Goal: Information Seeking & Learning: Understand process/instructions

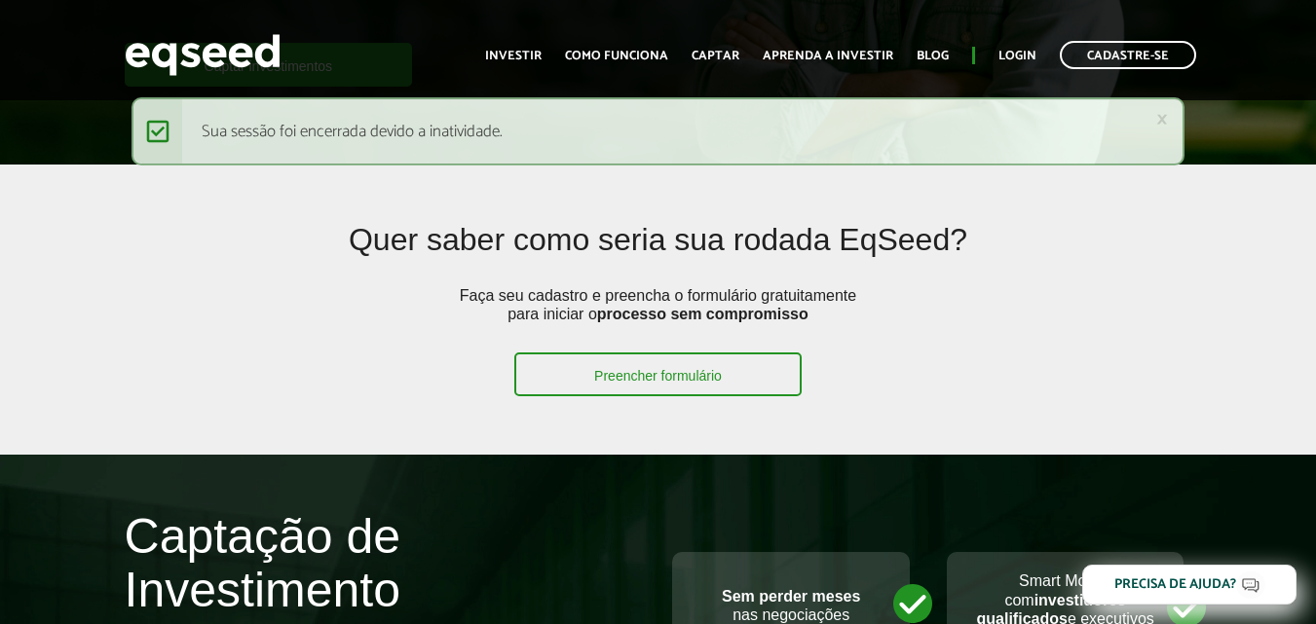
scroll to position [407, 0]
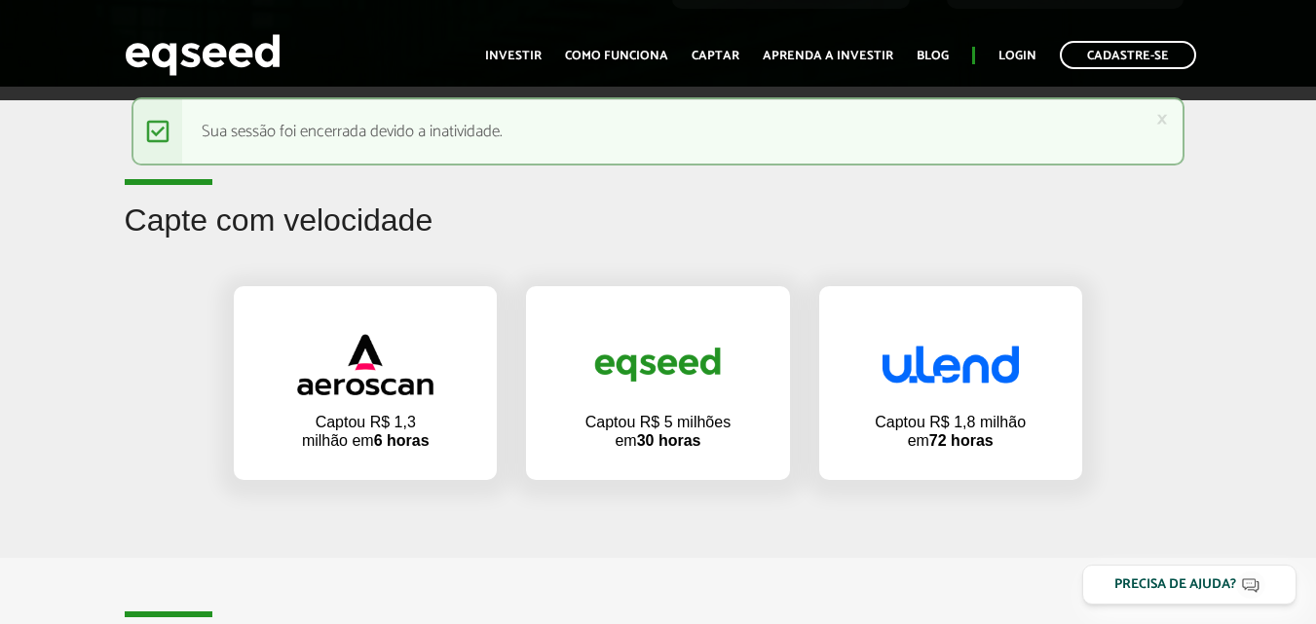
scroll to position [1247, 0]
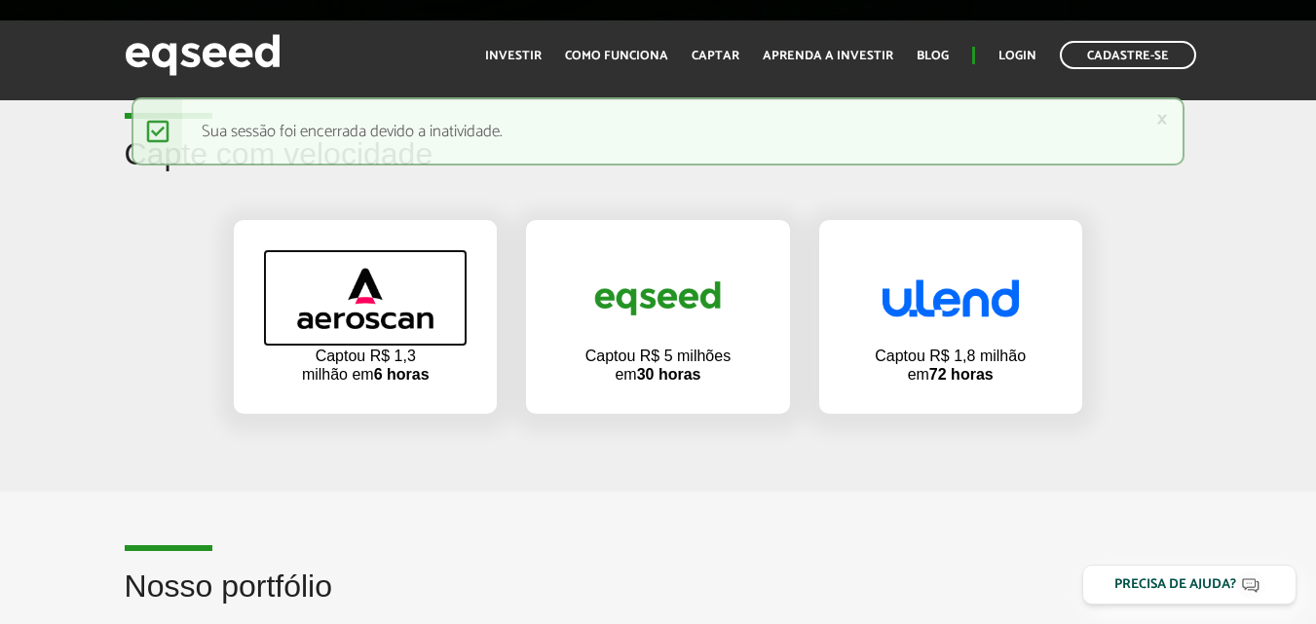
click at [413, 321] on img at bounding box center [365, 298] width 136 height 61
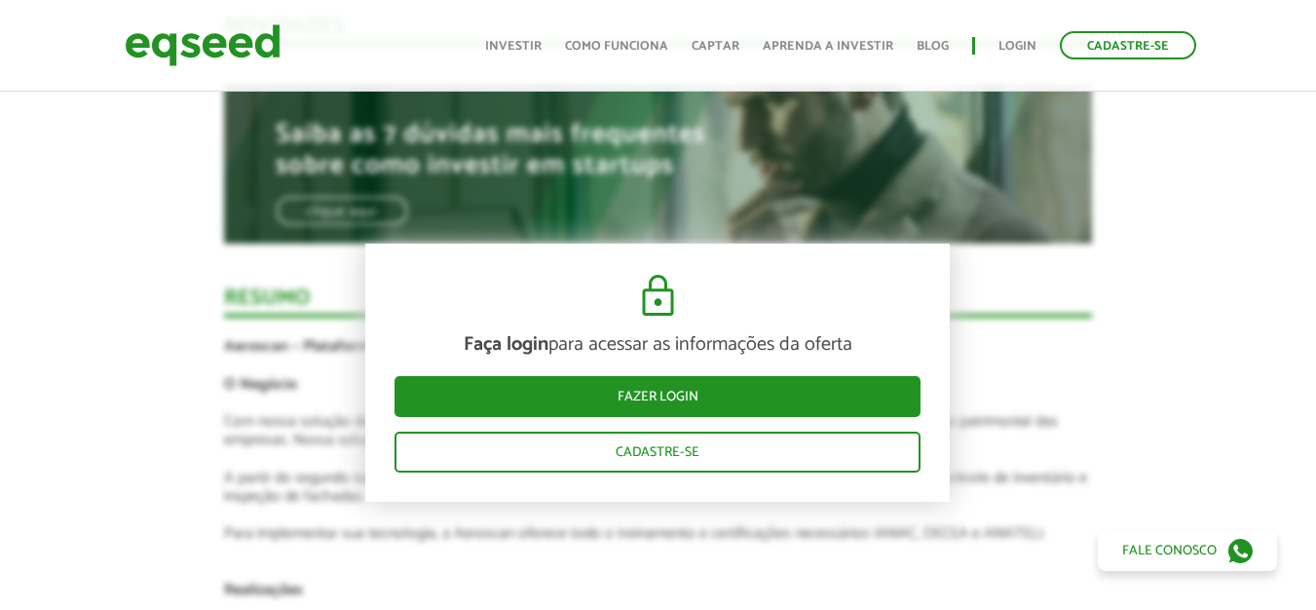
scroll to position [1850, 0]
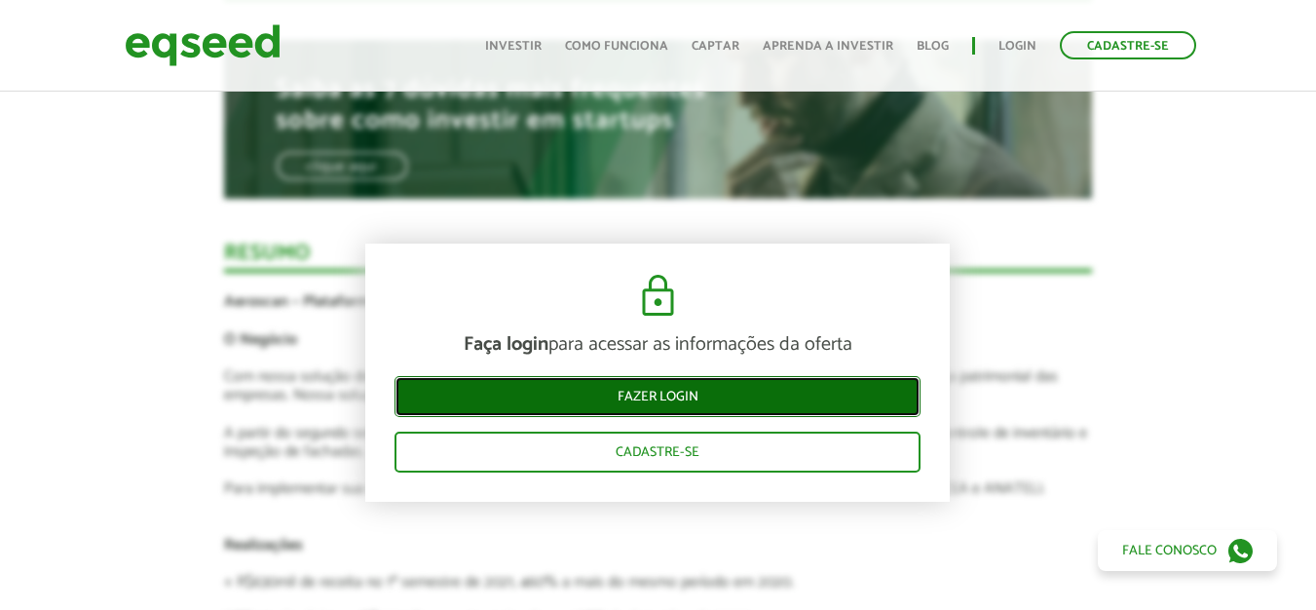
click at [645, 381] on link "Fazer login" at bounding box center [657, 396] width 526 height 41
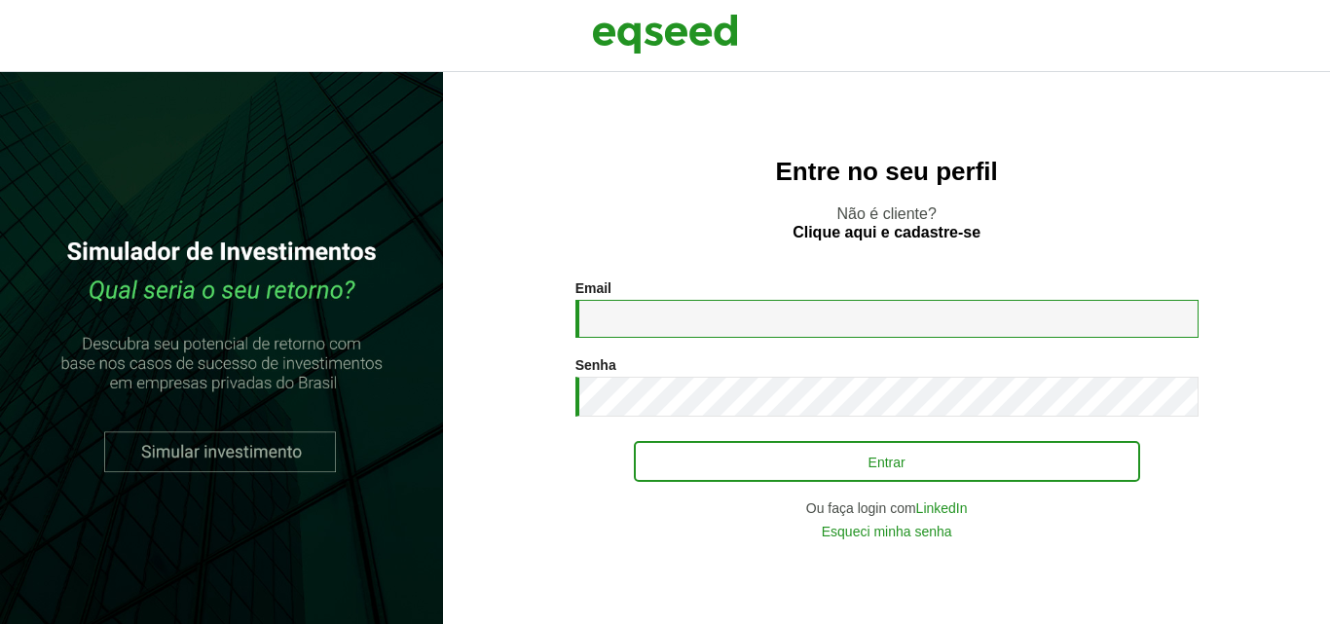
type input "**********"
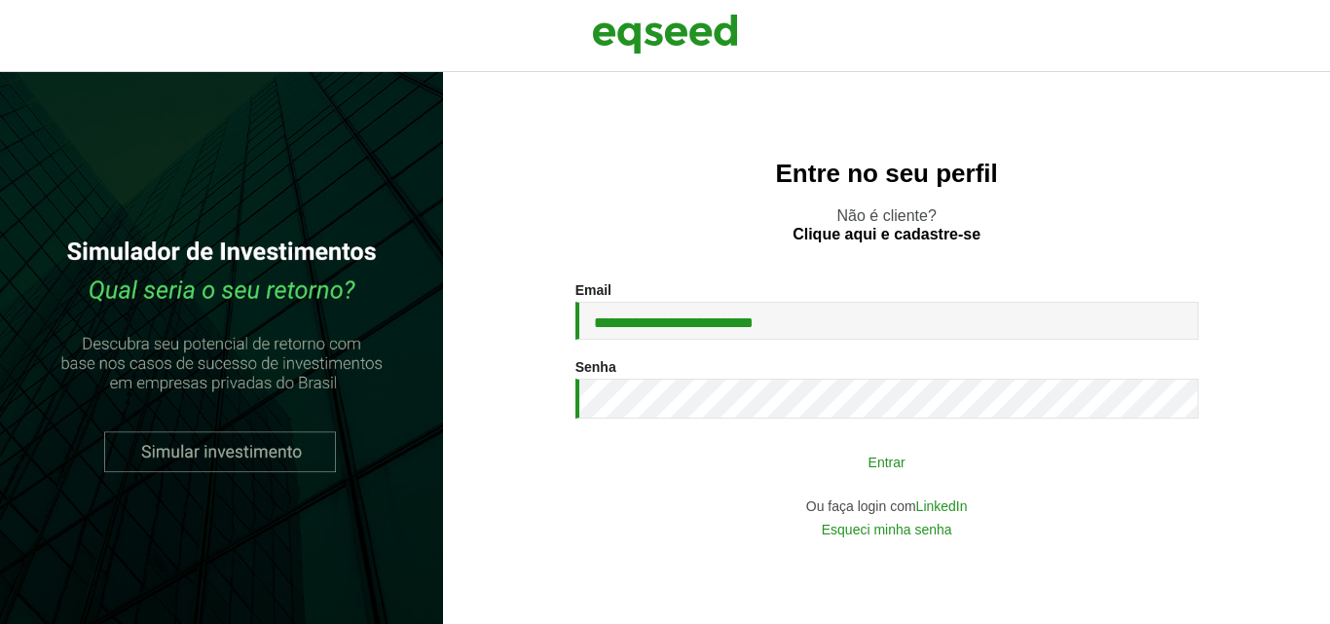
click at [761, 468] on button "Entrar" at bounding box center [887, 461] width 506 height 37
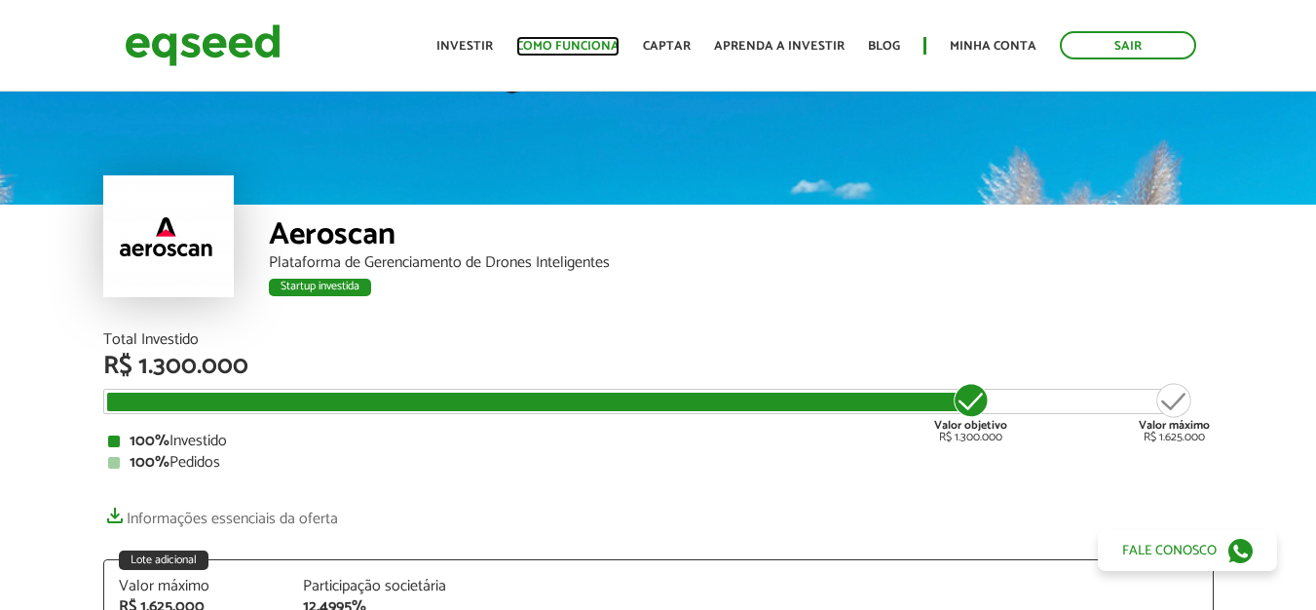
click at [599, 44] on link "Como funciona" at bounding box center [567, 46] width 103 height 13
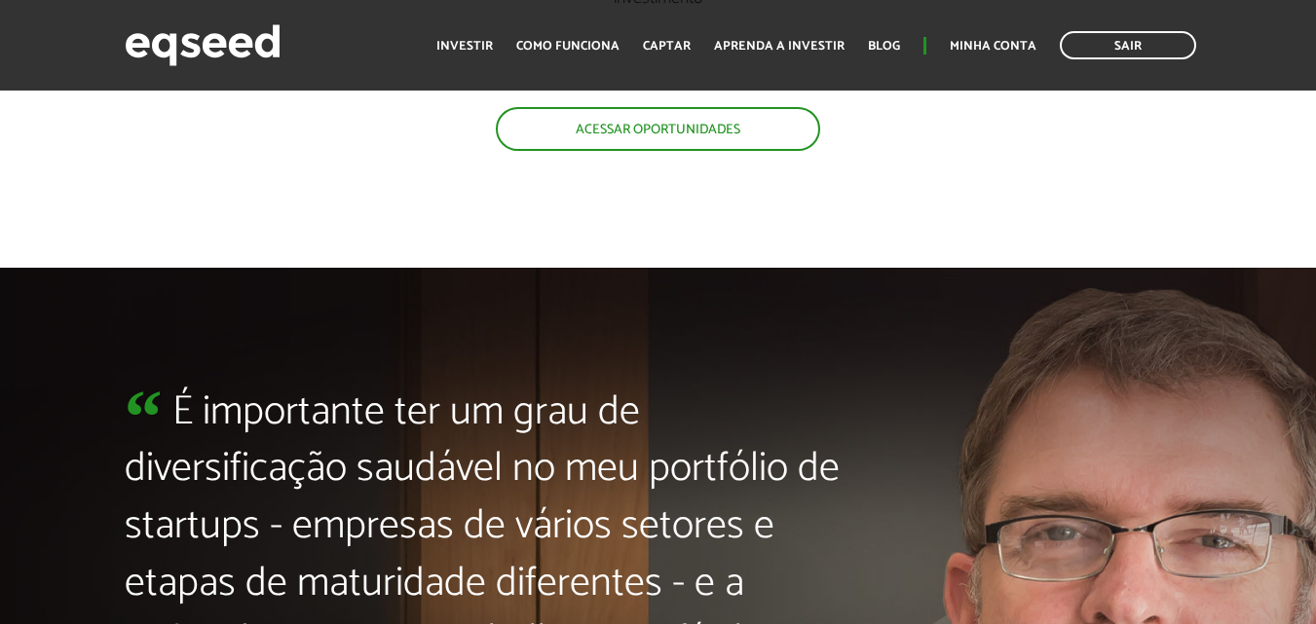
scroll to position [4148, 0]
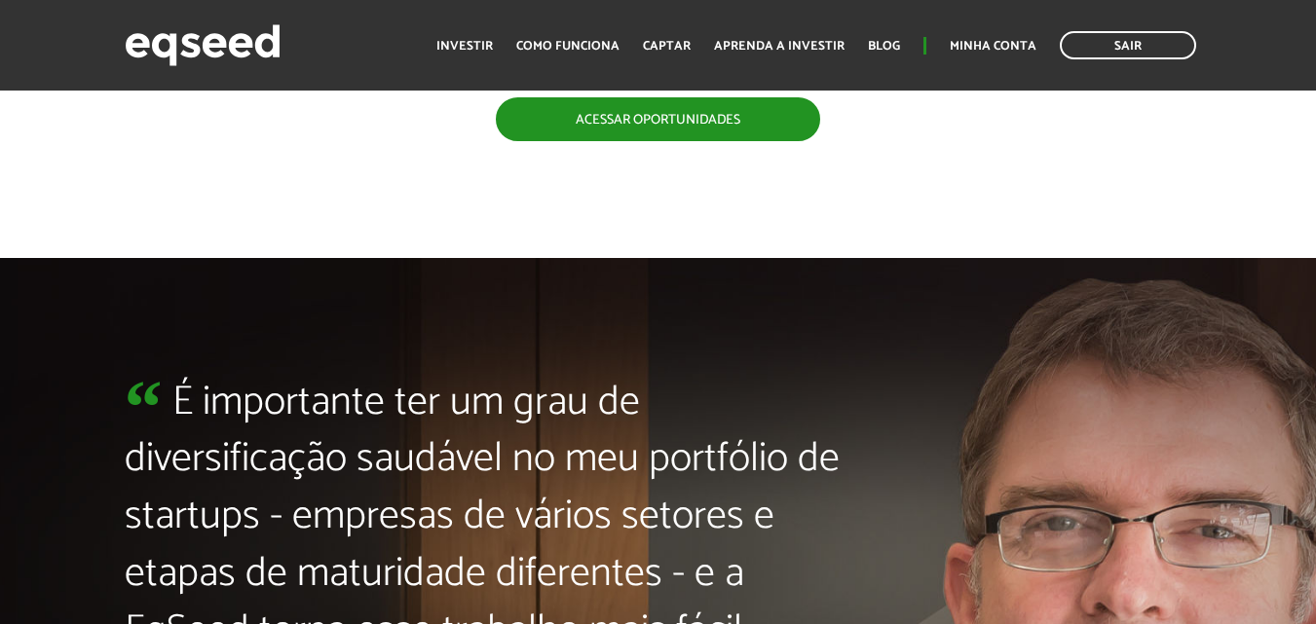
click at [648, 109] on link "Acessar oportunidades" at bounding box center [658, 119] width 324 height 44
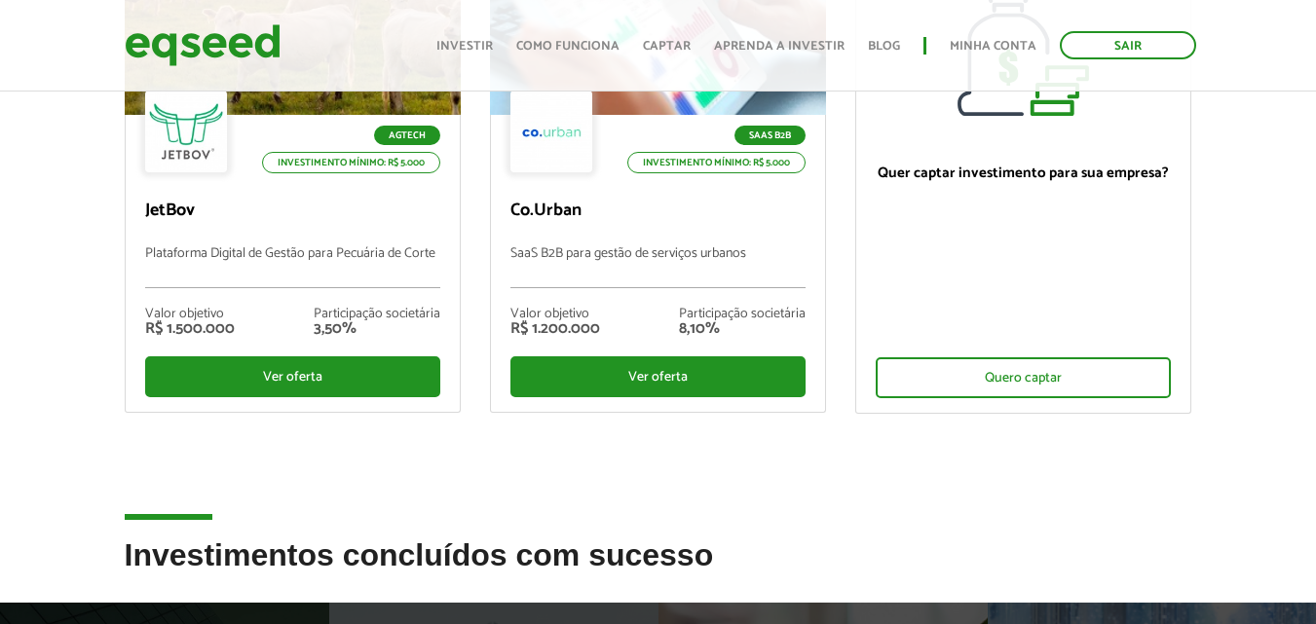
scroll to position [321, 0]
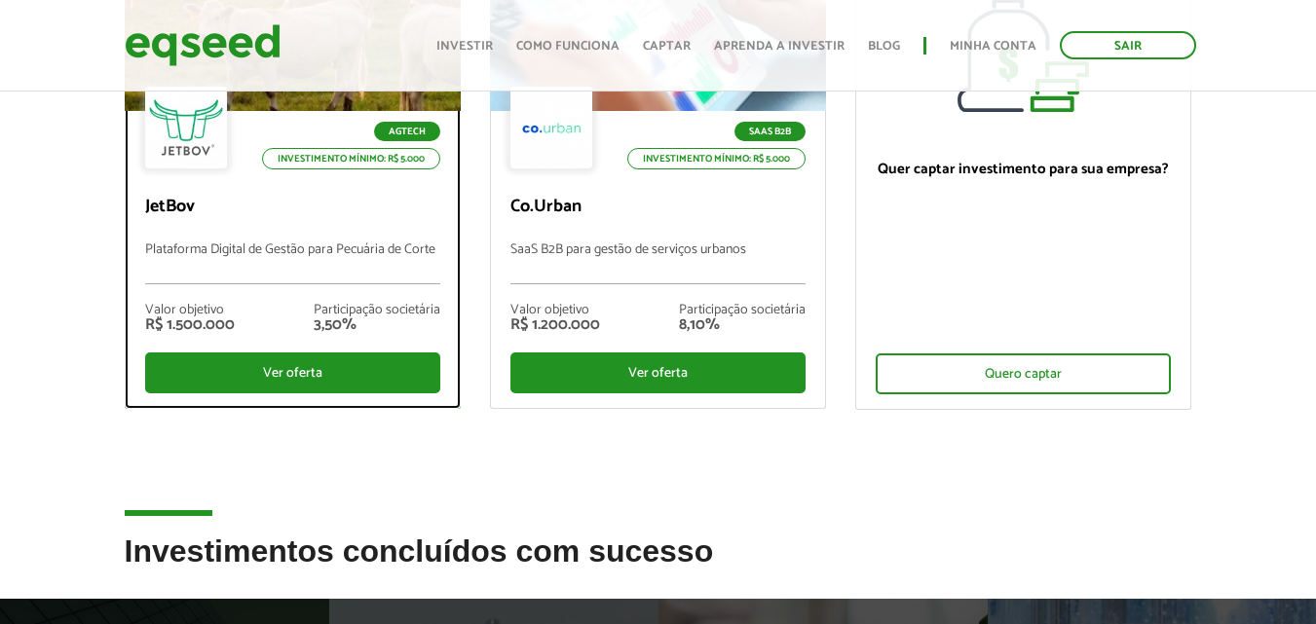
click at [246, 262] on p "Plataforma Digital de Gestão para Pecuária de Corte" at bounding box center [292, 263] width 295 height 42
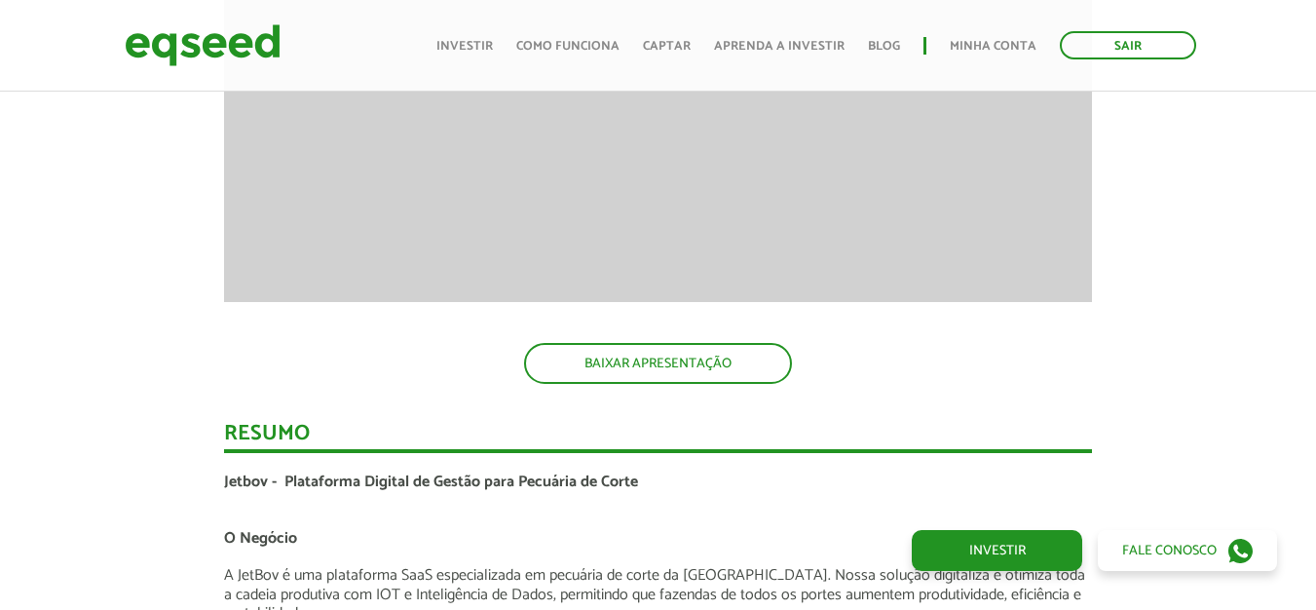
scroll to position [3011, 0]
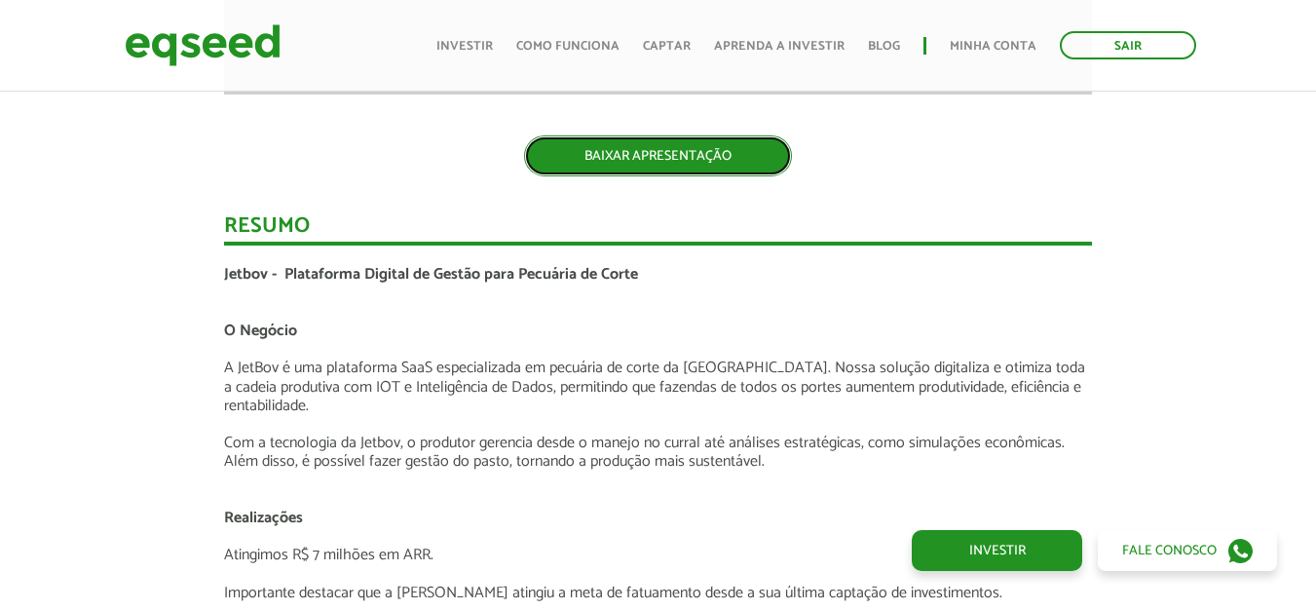
click at [630, 154] on link "BAIXAR APRESENTAÇÃO" at bounding box center [658, 155] width 268 height 41
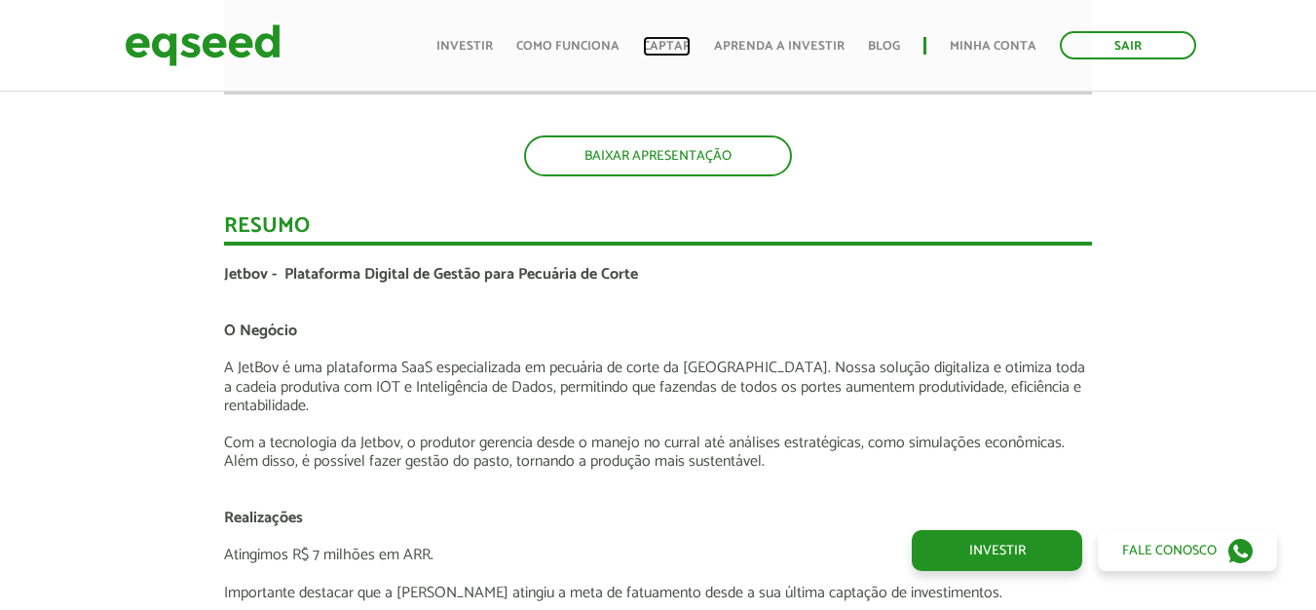
click at [646, 48] on link "Captar" at bounding box center [667, 46] width 48 height 13
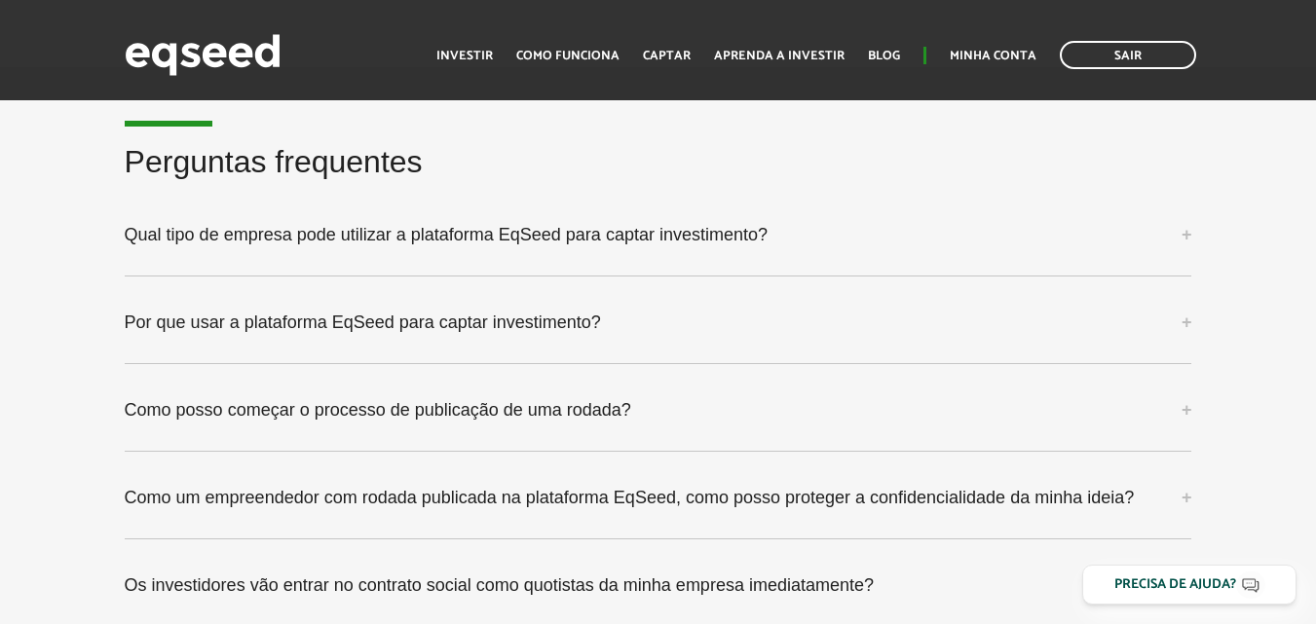
scroll to position [4970, 0]
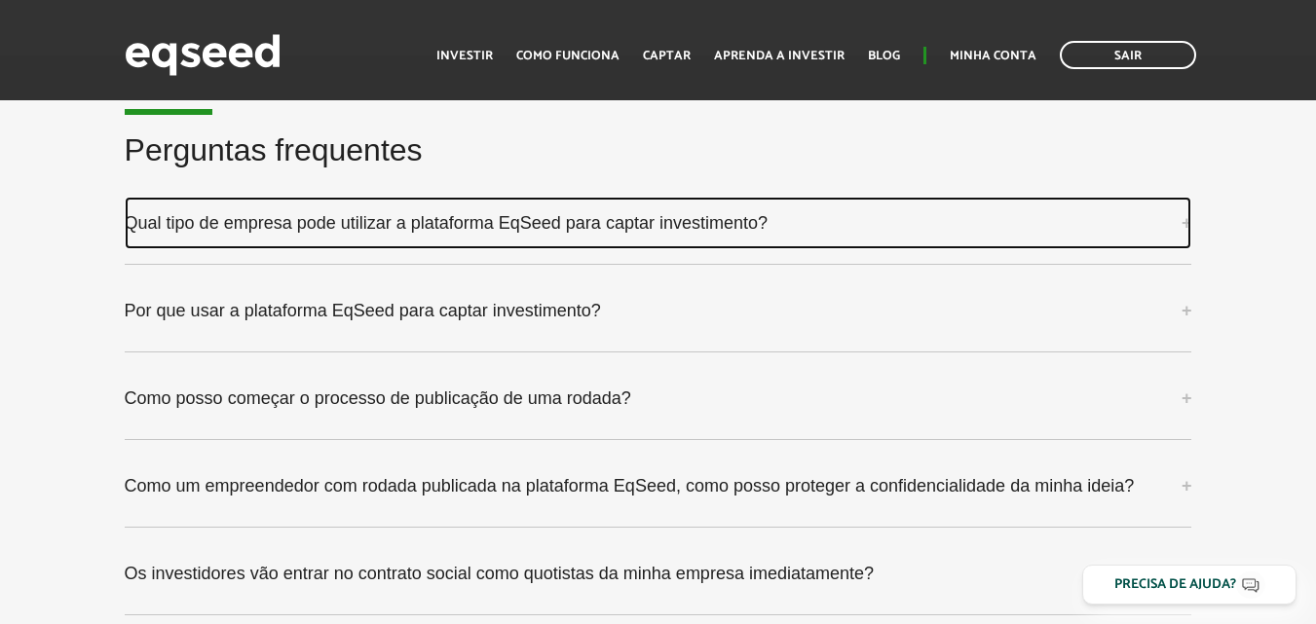
click at [1175, 204] on link "Qual tipo de empresa pode utilizar a plataforma EqSeed para captar investimento?" at bounding box center [658, 223] width 1067 height 53
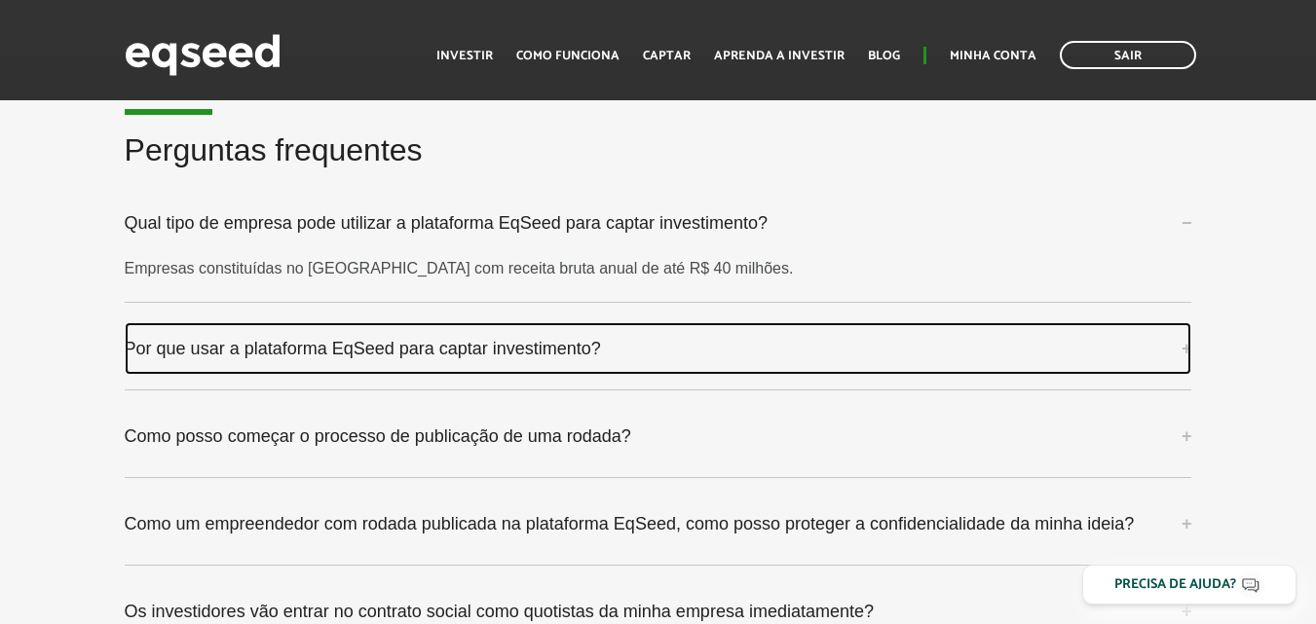
click at [786, 333] on link "Por que usar a plataforma EqSeed para captar investimento?" at bounding box center [658, 348] width 1067 height 53
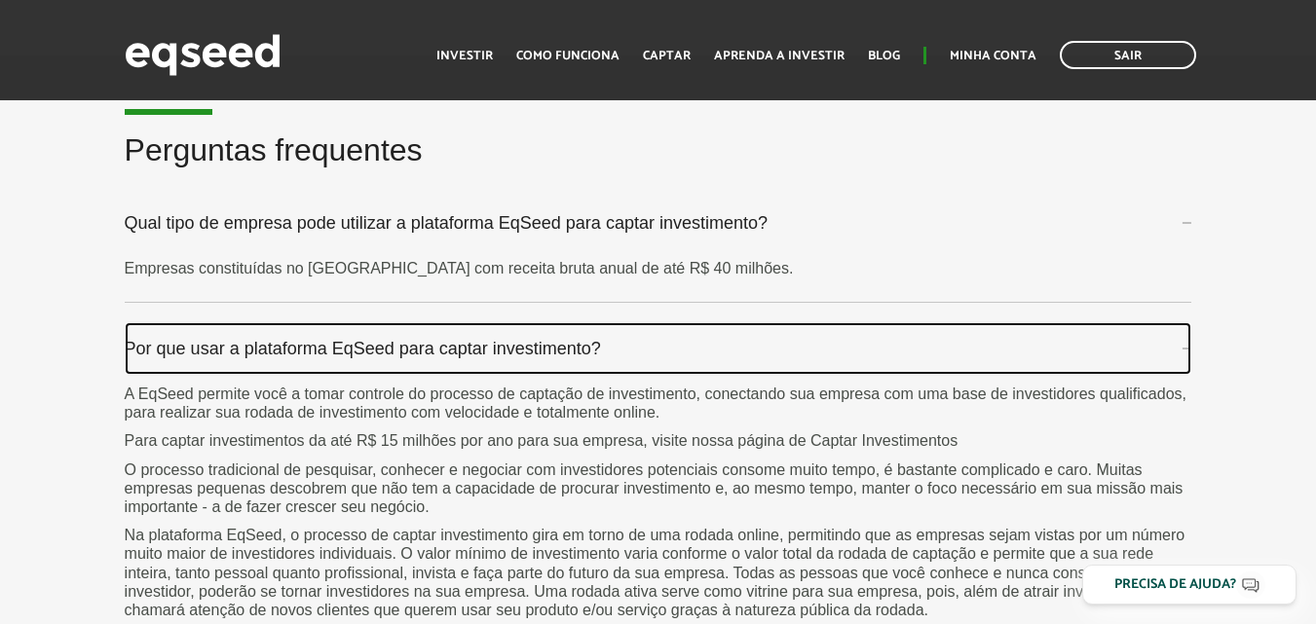
click at [786, 333] on link "Por que usar a plataforma EqSeed para captar investimento?" at bounding box center [658, 348] width 1067 height 53
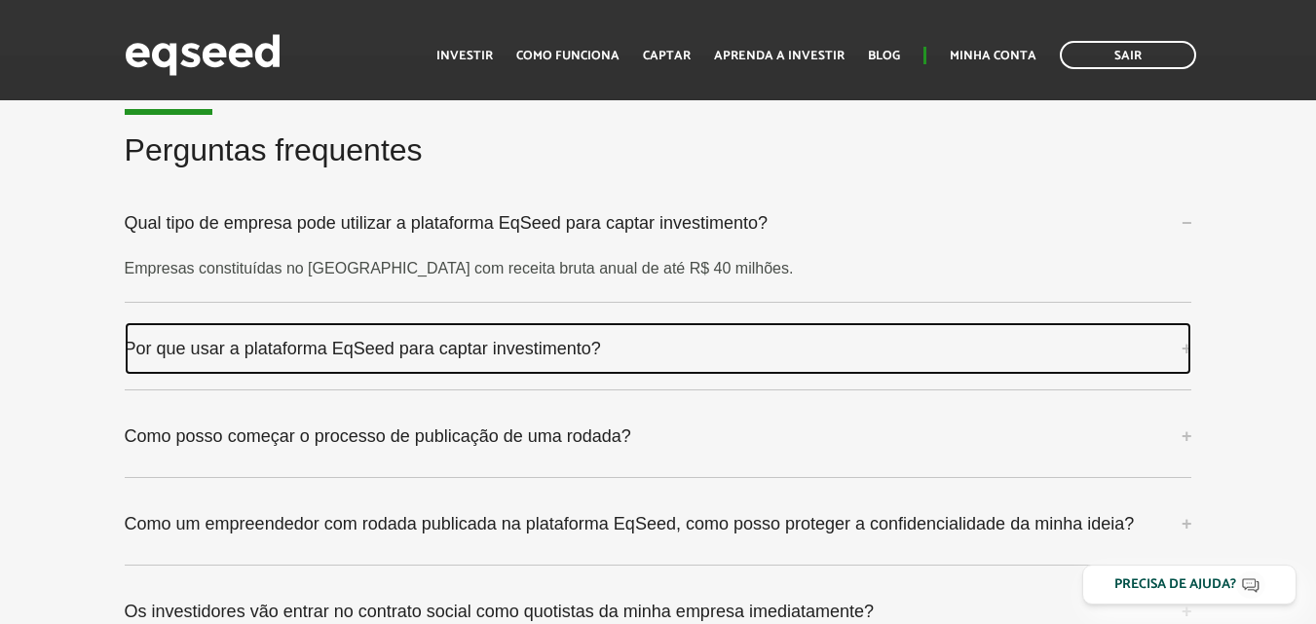
click at [786, 333] on link "Por que usar a plataforma EqSeed para captar investimento?" at bounding box center [658, 348] width 1067 height 53
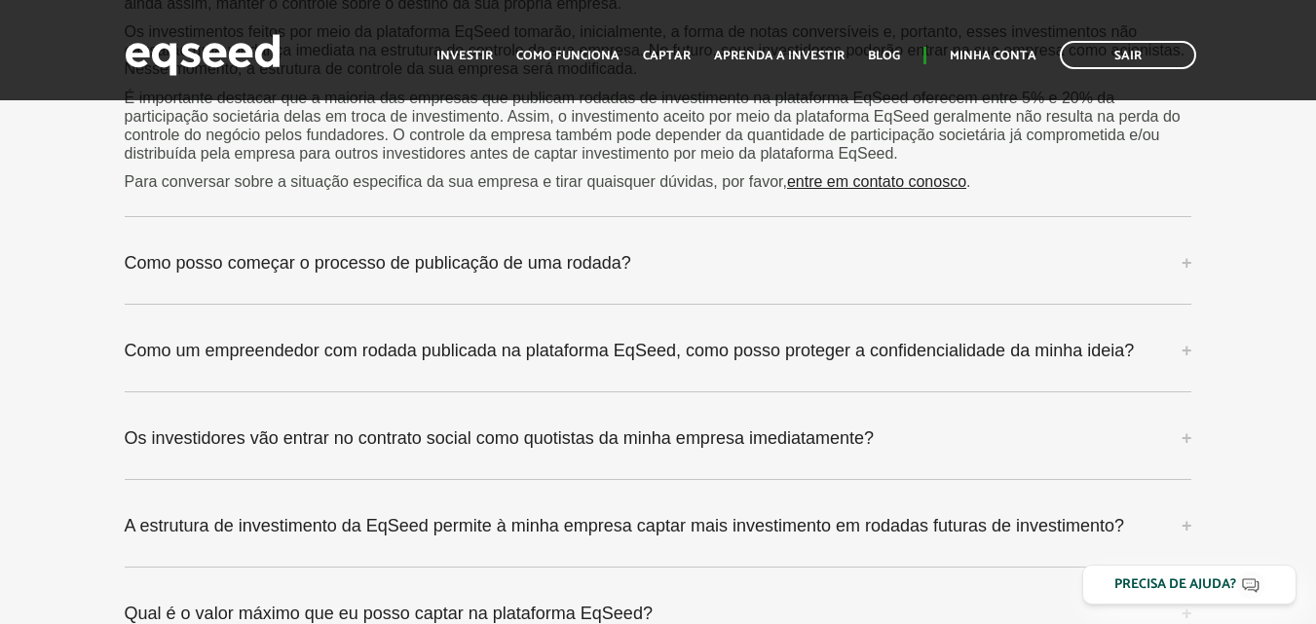
scroll to position [5773, 0]
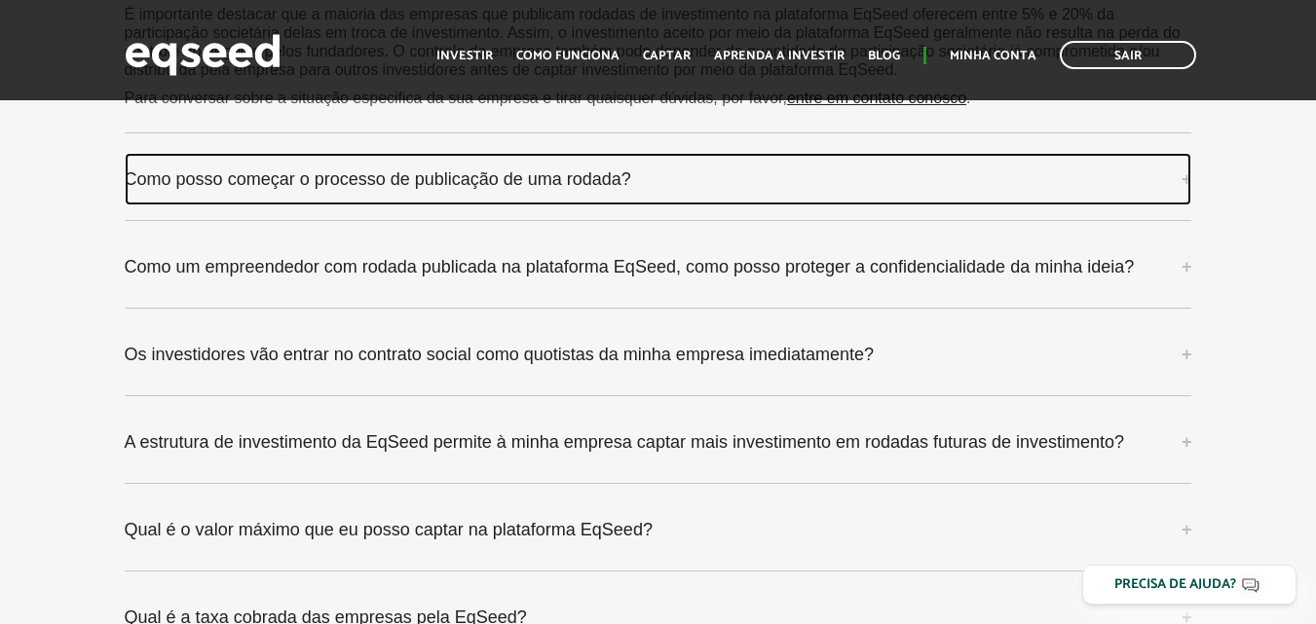
click at [776, 163] on link "Como posso começar o processo de publicação de uma rodada?" at bounding box center [658, 179] width 1067 height 53
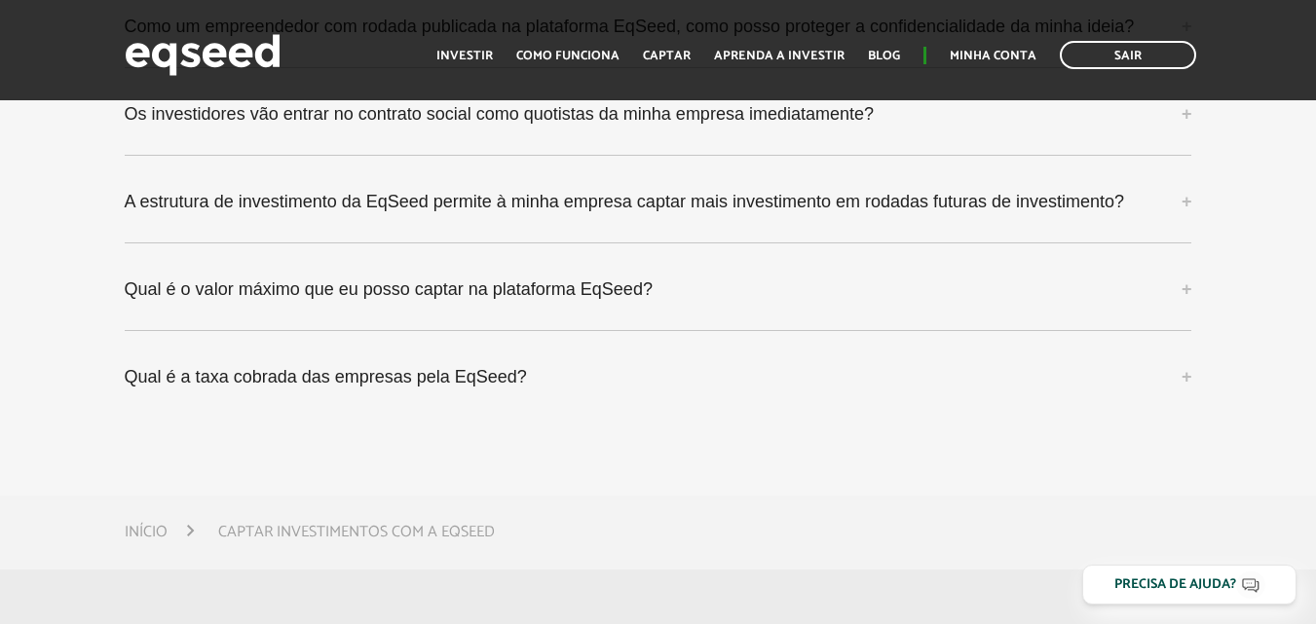
scroll to position [6100, 0]
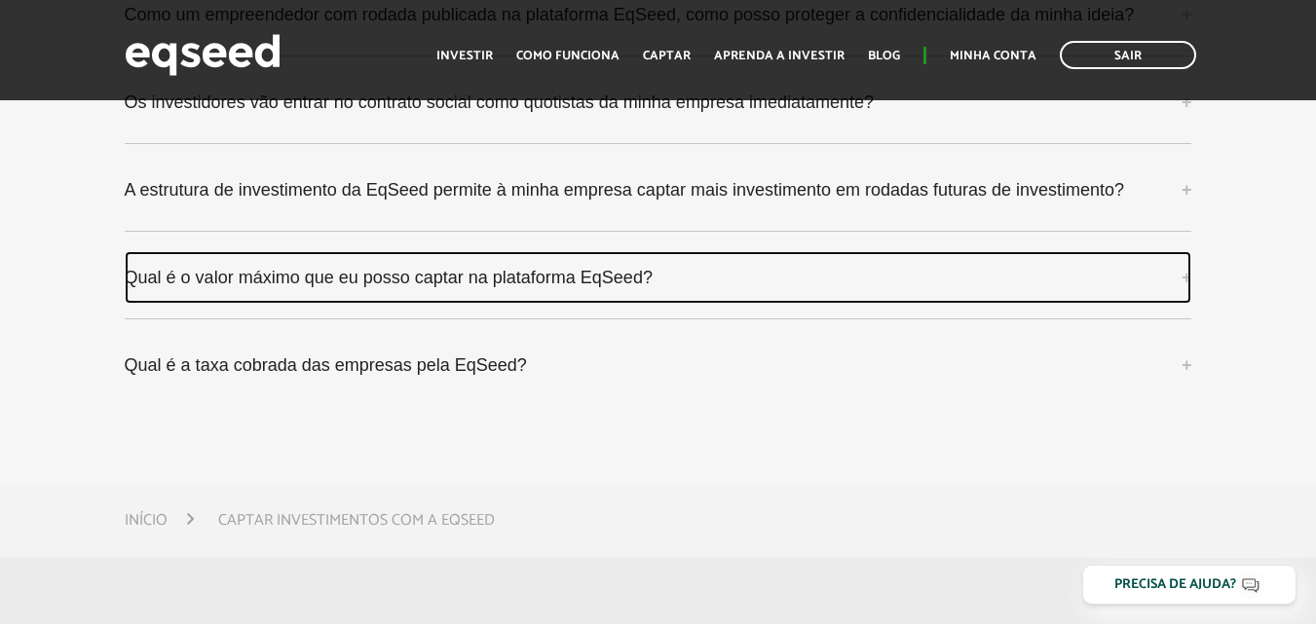
click at [763, 256] on link "Qual é o valor máximo que eu posso captar na plataforma EqSeed?" at bounding box center [658, 277] width 1067 height 53
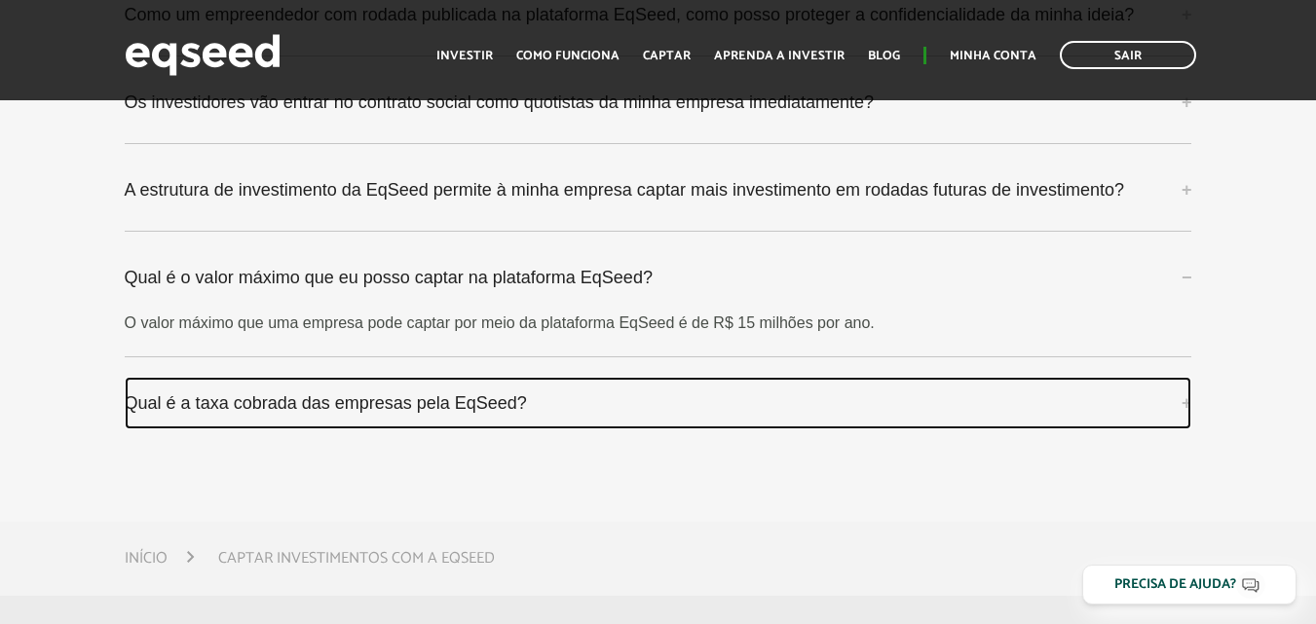
click at [730, 381] on link "Qual é a taxa cobrada das empresas pela EqSeed?" at bounding box center [658, 403] width 1067 height 53
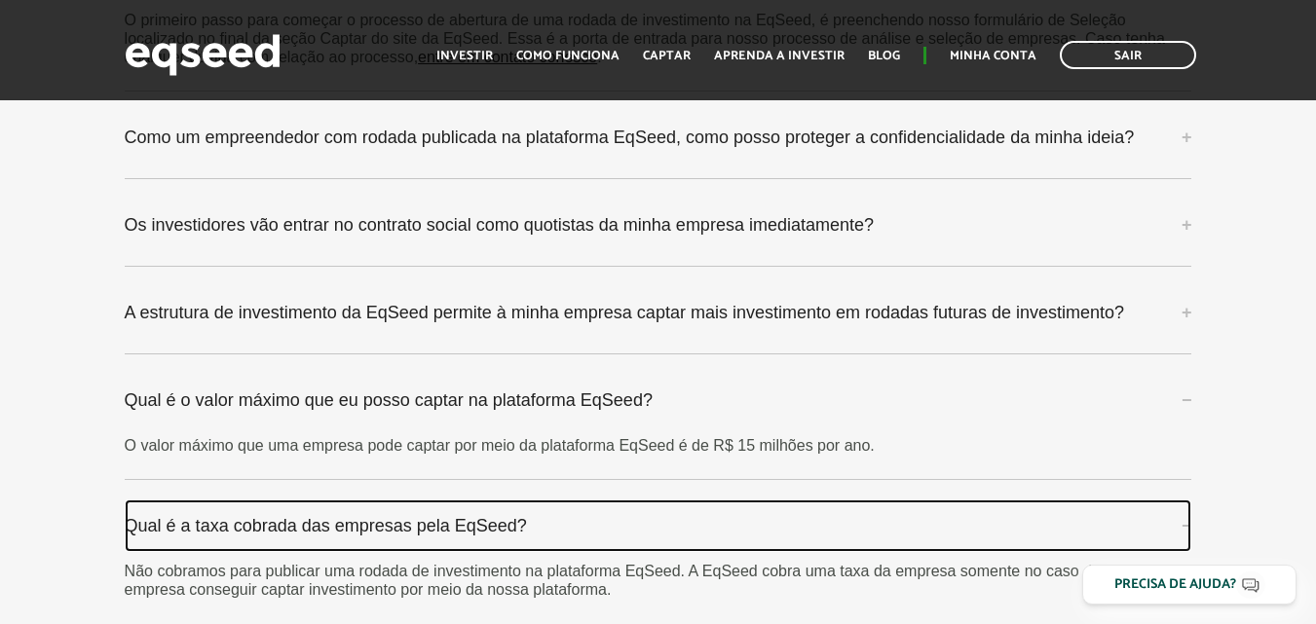
scroll to position [5953, 0]
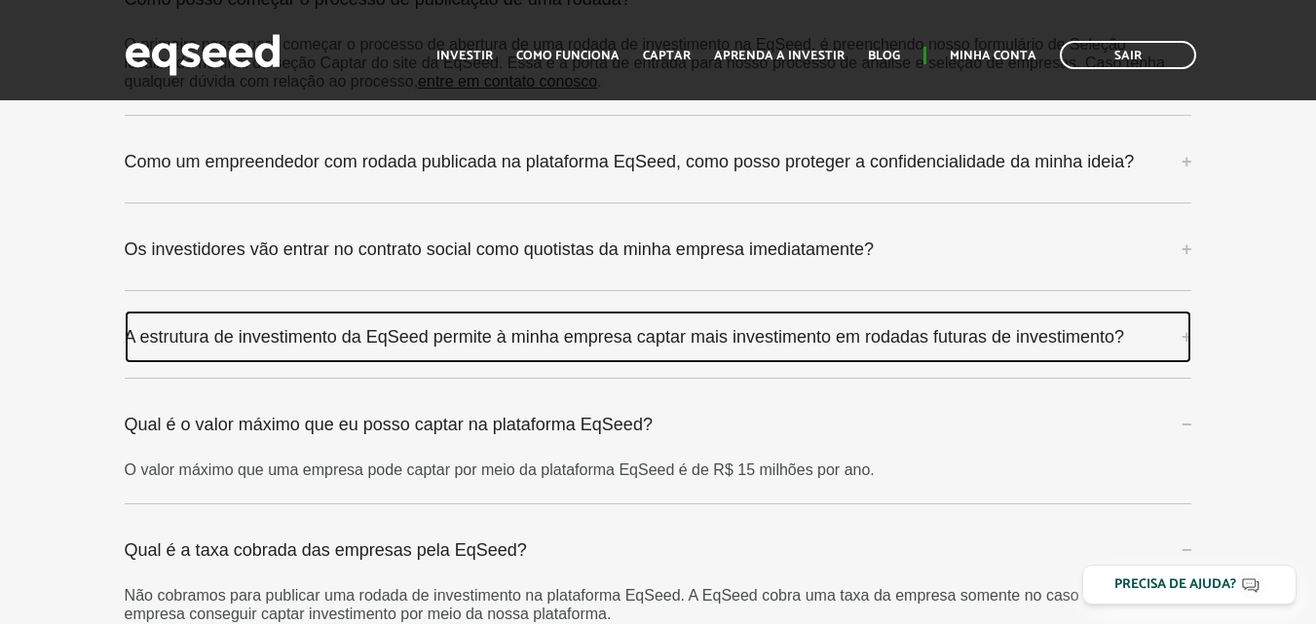
click at [779, 326] on link "A estrutura de investimento da EqSeed permite à minha empresa captar mais inves…" at bounding box center [658, 337] width 1067 height 53
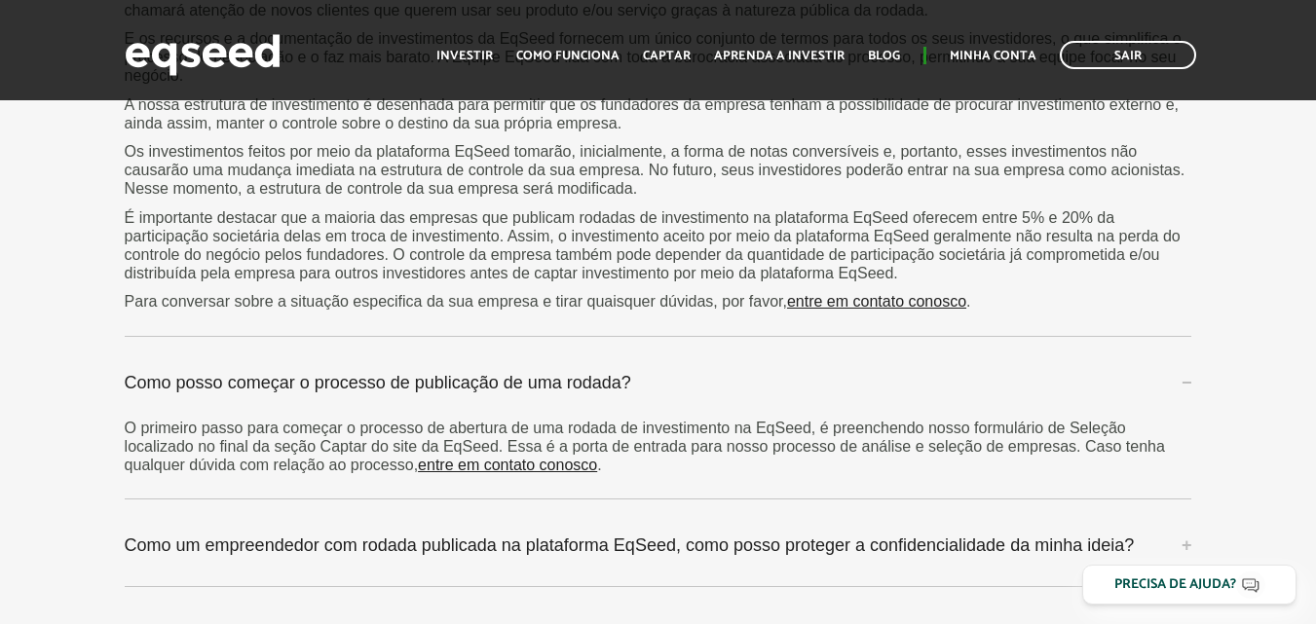
scroll to position [5557, 0]
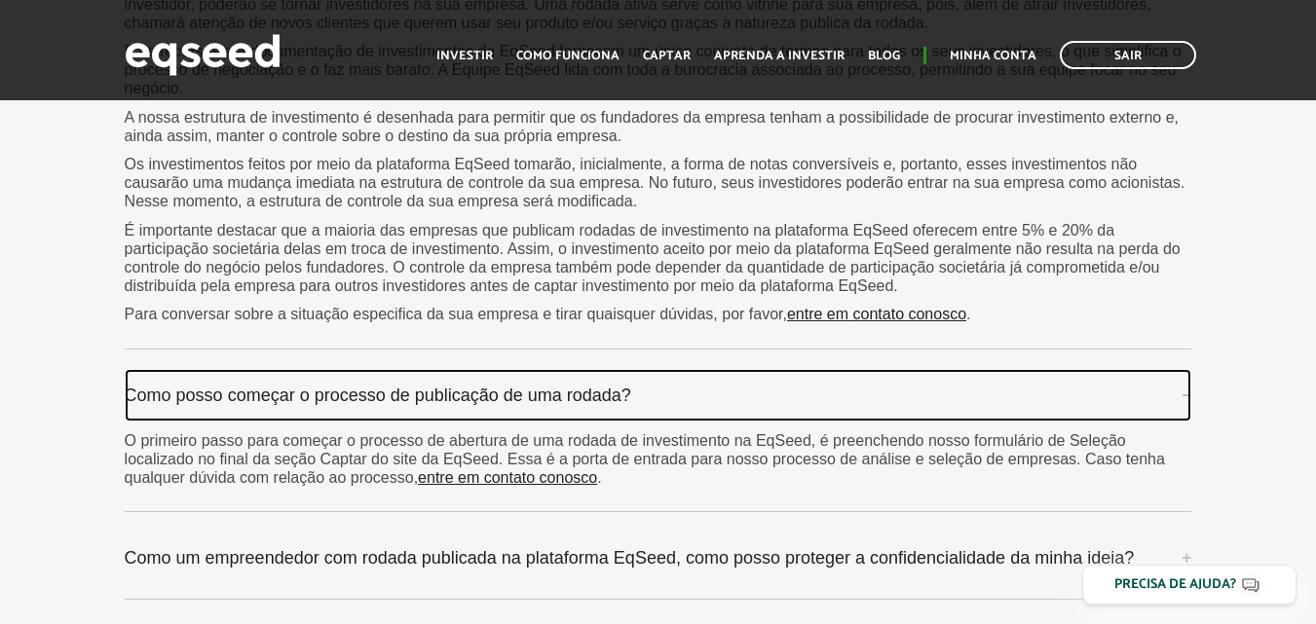
click at [895, 369] on link "Como posso começar o processo de publicação de uma rodada?" at bounding box center [658, 395] width 1067 height 53
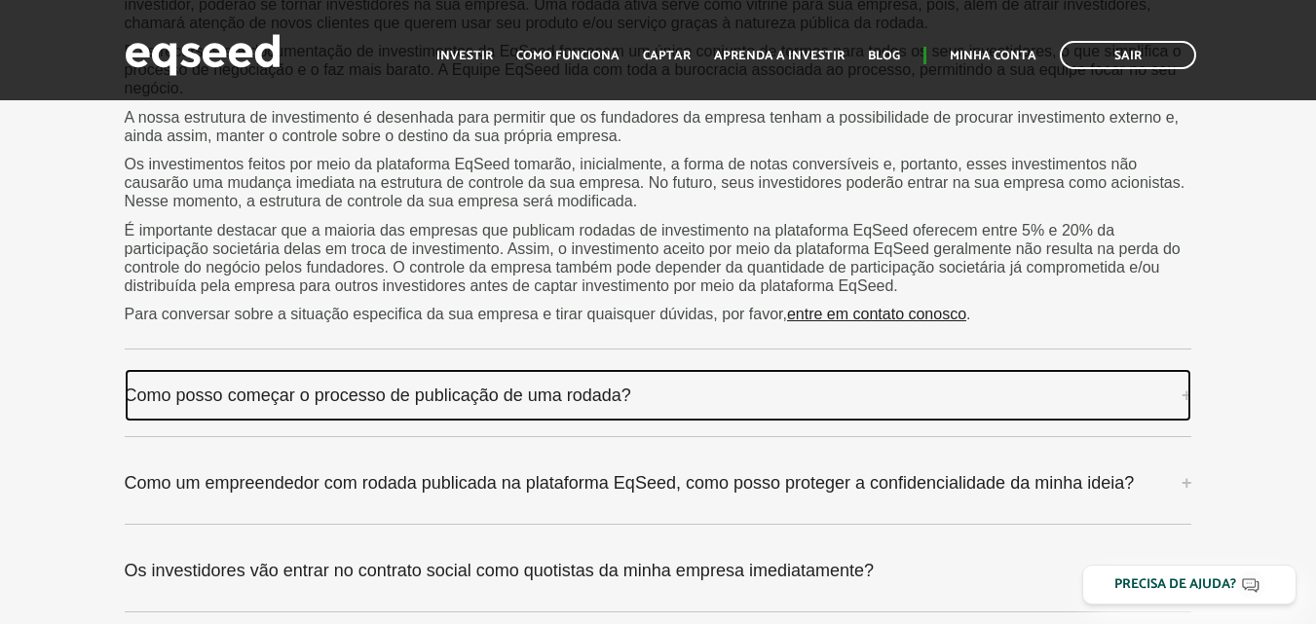
scroll to position [5596, 0]
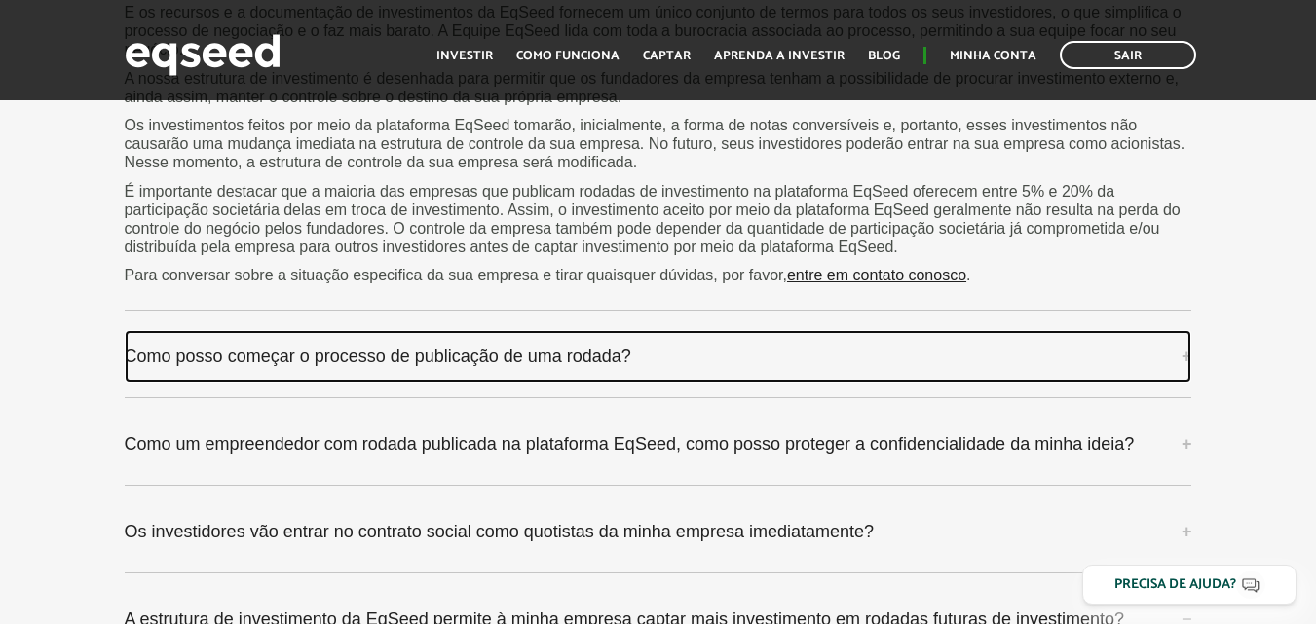
click at [895, 356] on link "Como posso começar o processo de publicação de uma rodada?" at bounding box center [658, 356] width 1067 height 53
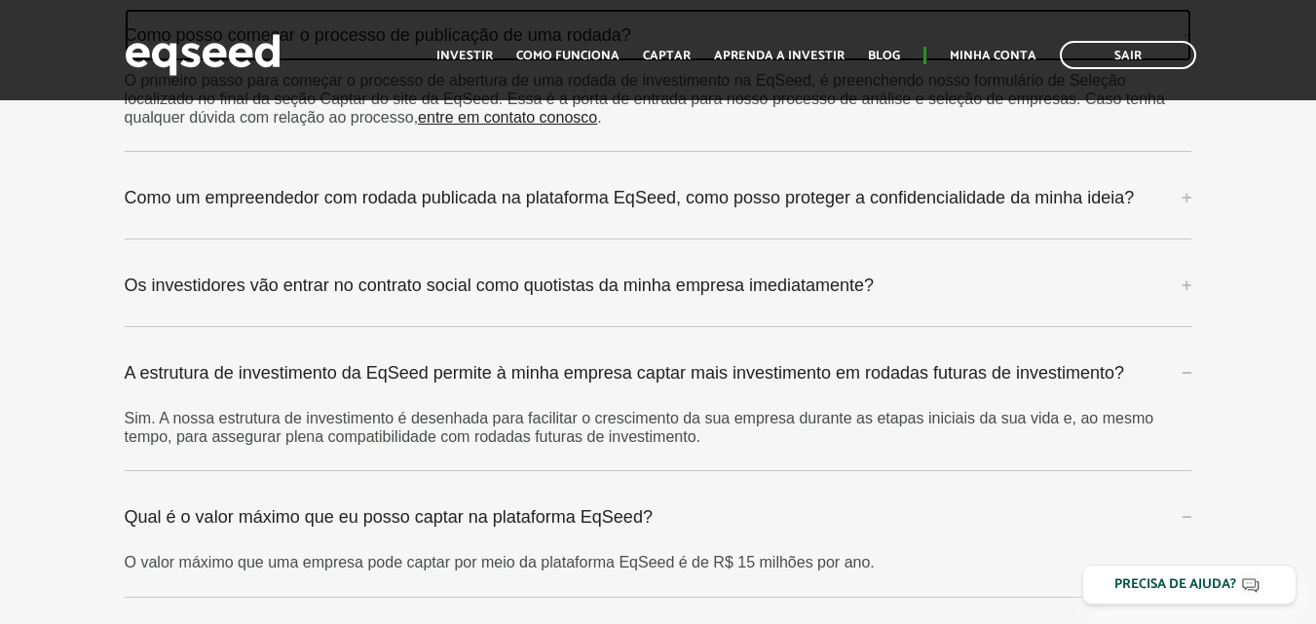
scroll to position [5930, 0]
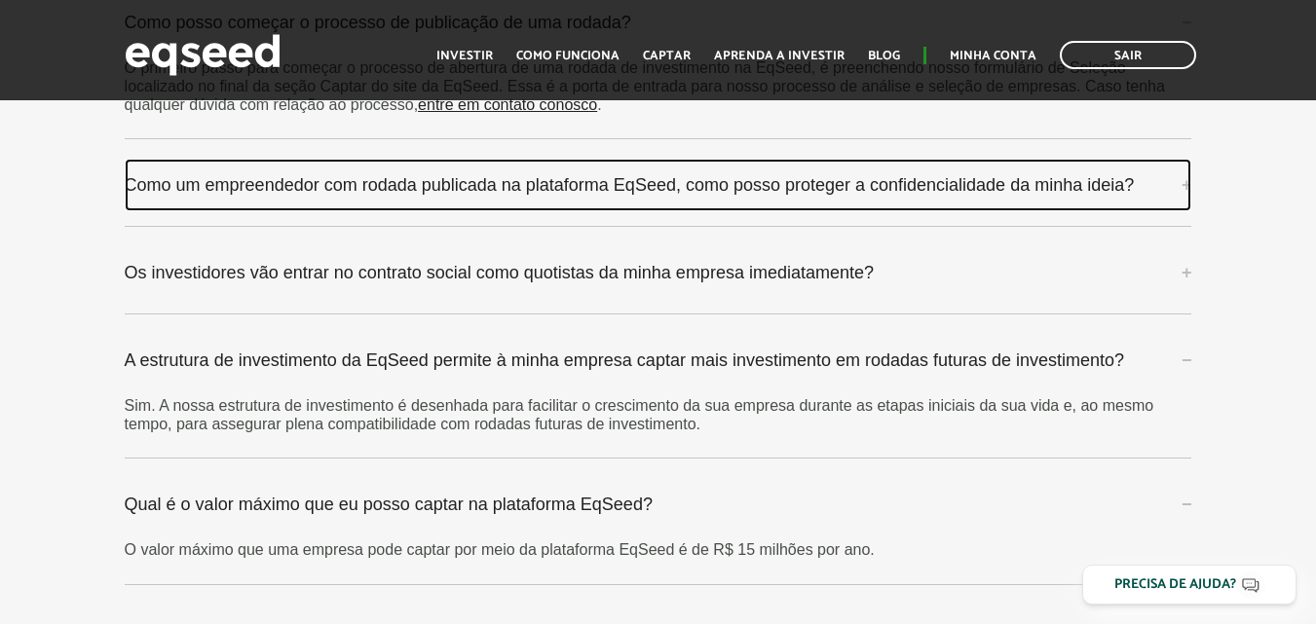
click at [1175, 164] on link "Como um empreendedor com rodada publicada na plataforma EqSeed, como posso prot…" at bounding box center [658, 185] width 1067 height 53
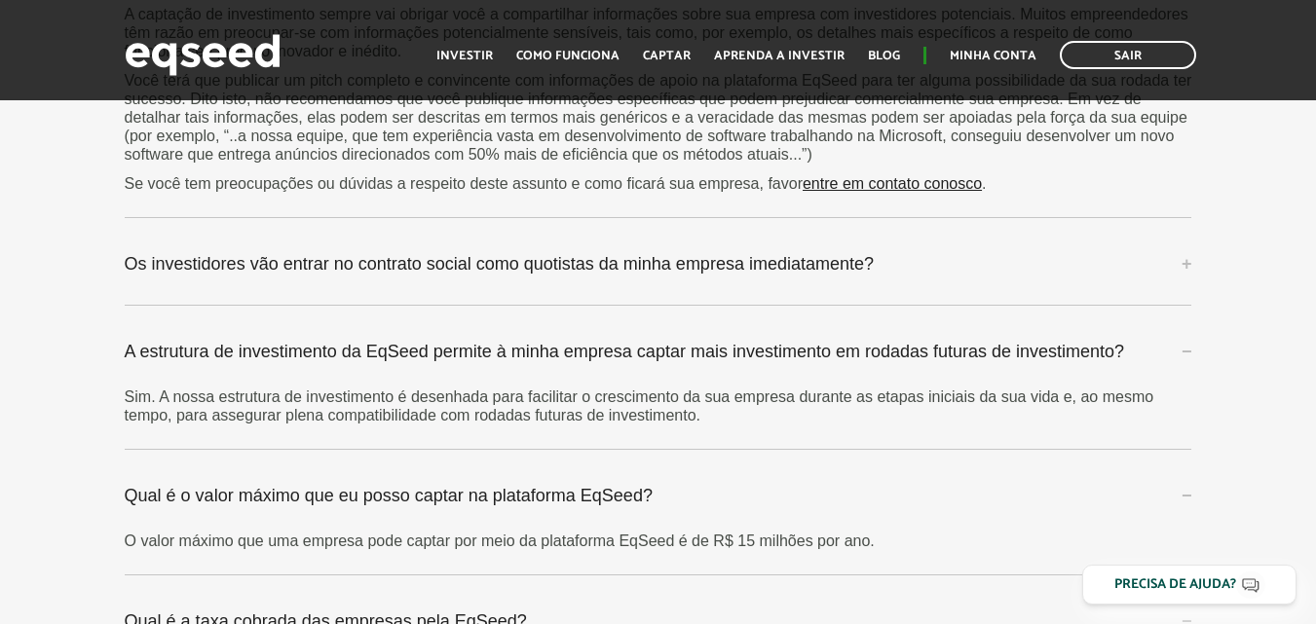
scroll to position [6172, 0]
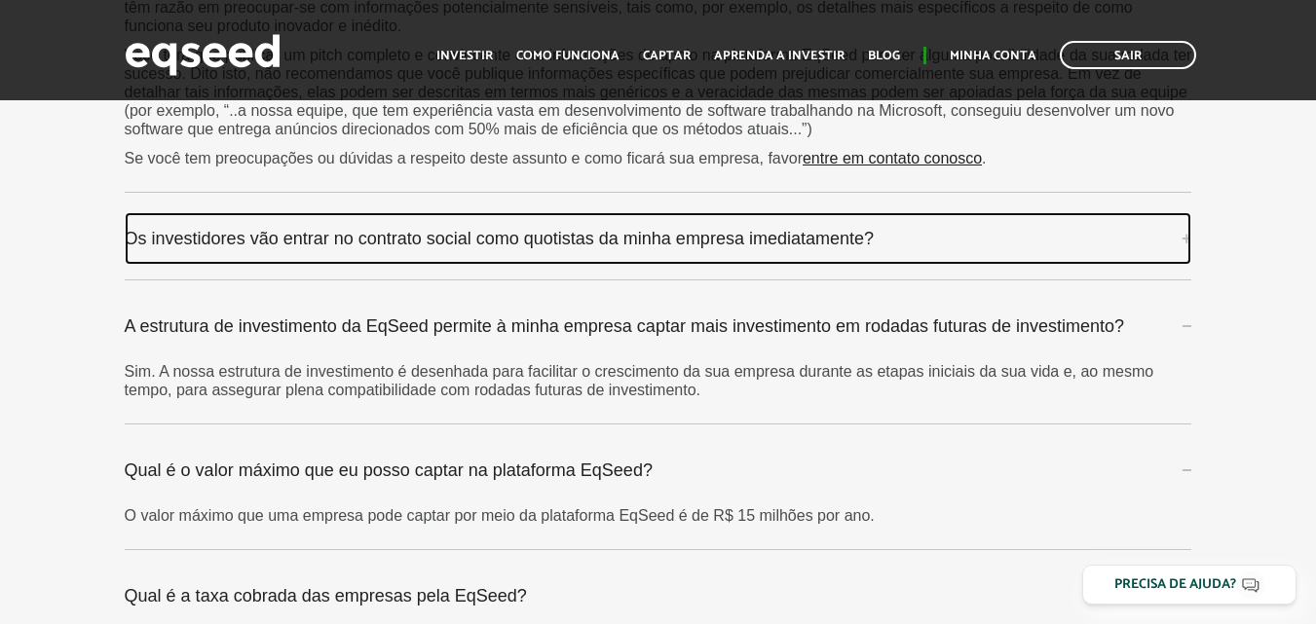
click at [1143, 233] on link "Os investidores vão entrar no contrato social como quotistas da minha empresa i…" at bounding box center [658, 238] width 1067 height 53
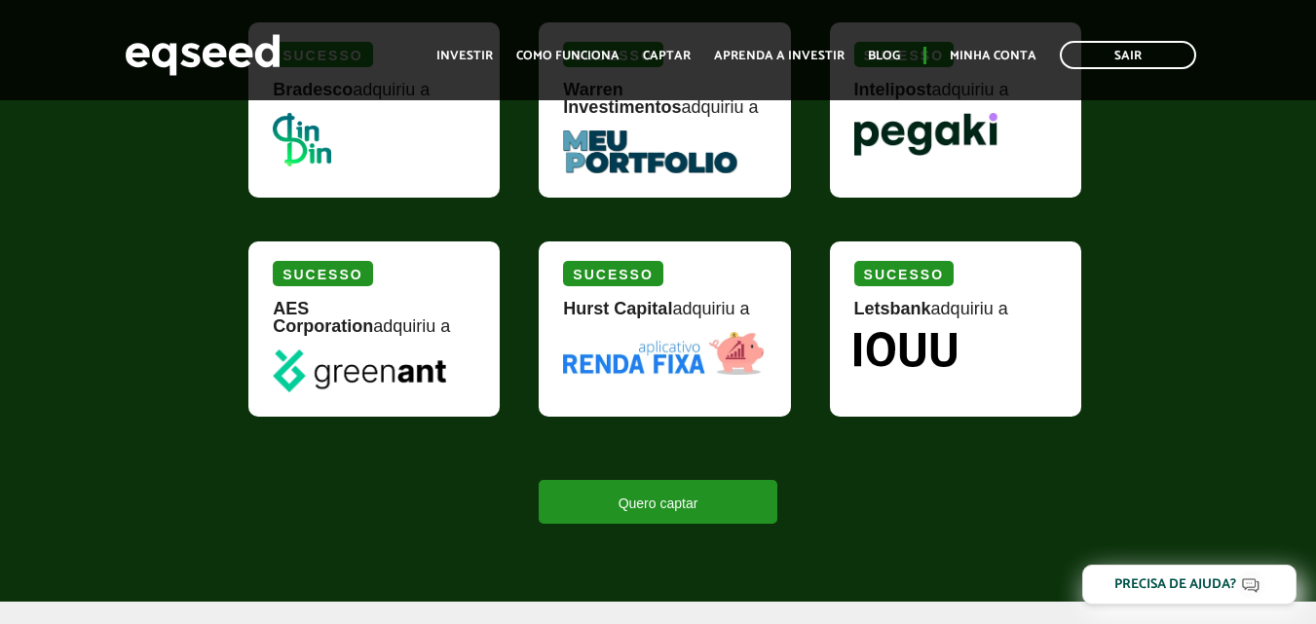
scroll to position [2607, 0]
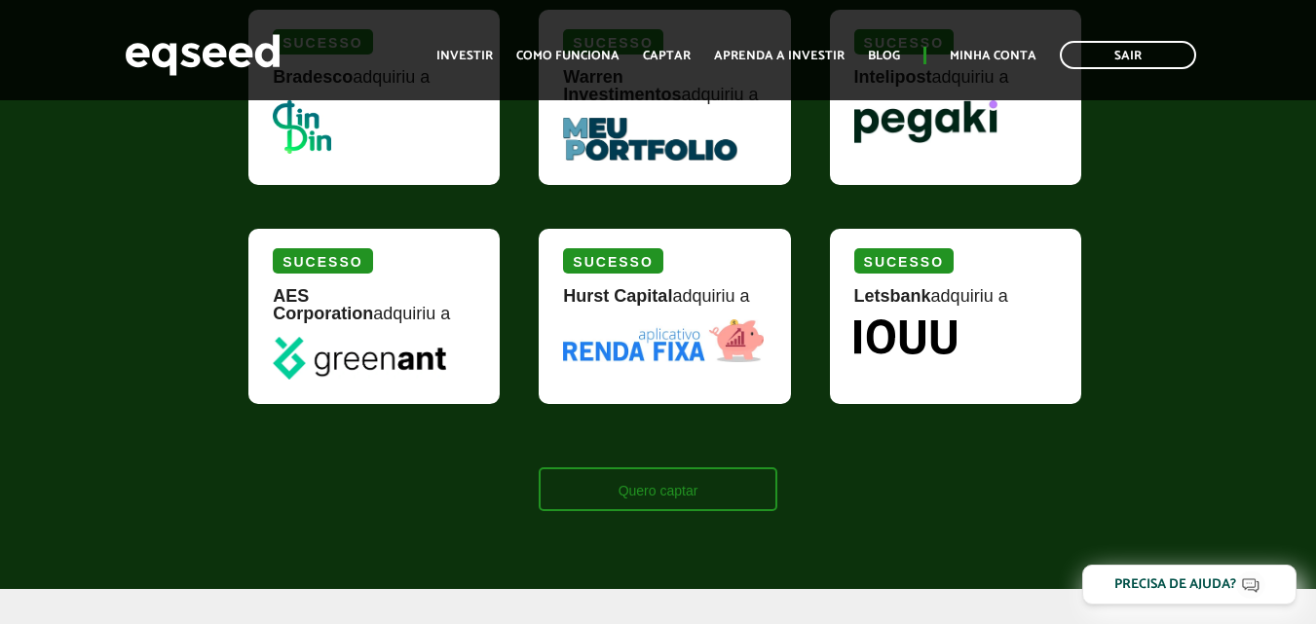
click at [673, 500] on link "Quero captar" at bounding box center [659, 489] width 240 height 44
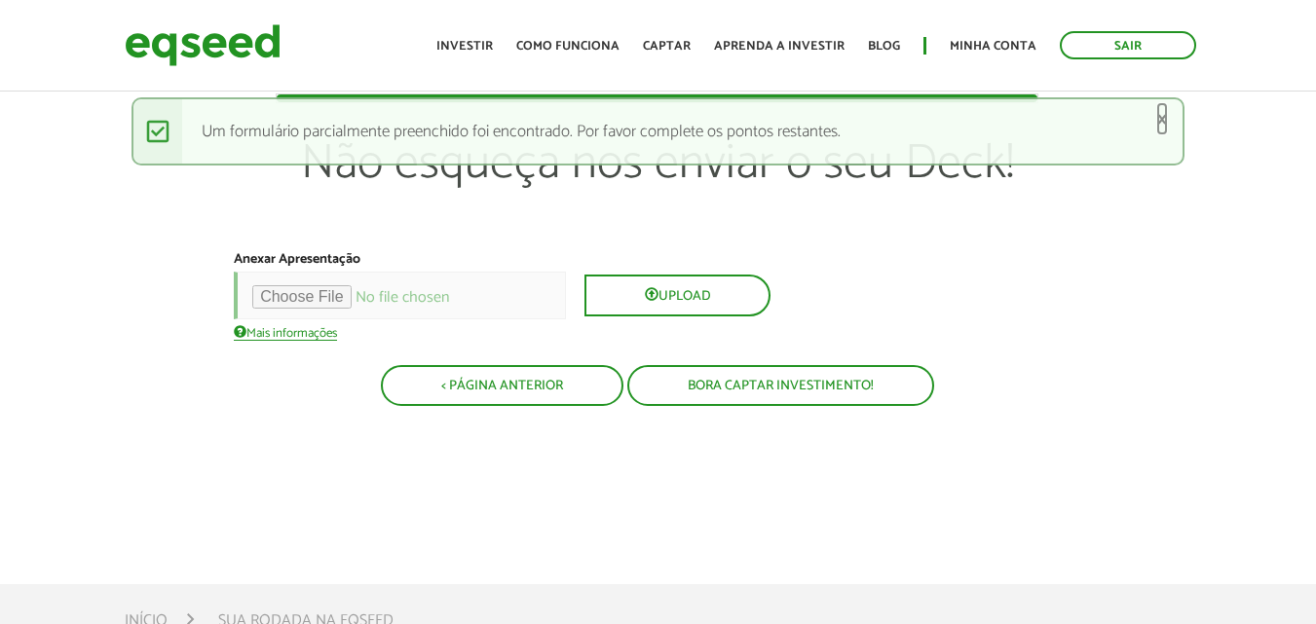
click at [1164, 122] on link "×" at bounding box center [1162, 119] width 12 height 20
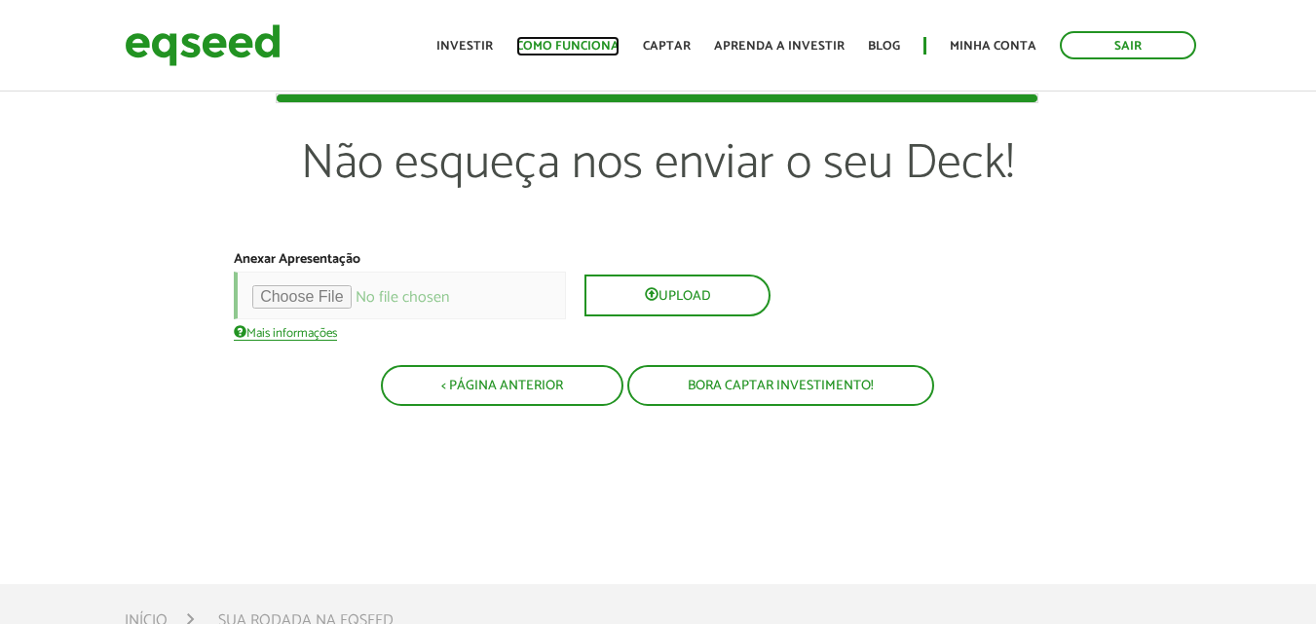
click at [567, 48] on link "Como funciona" at bounding box center [567, 46] width 103 height 13
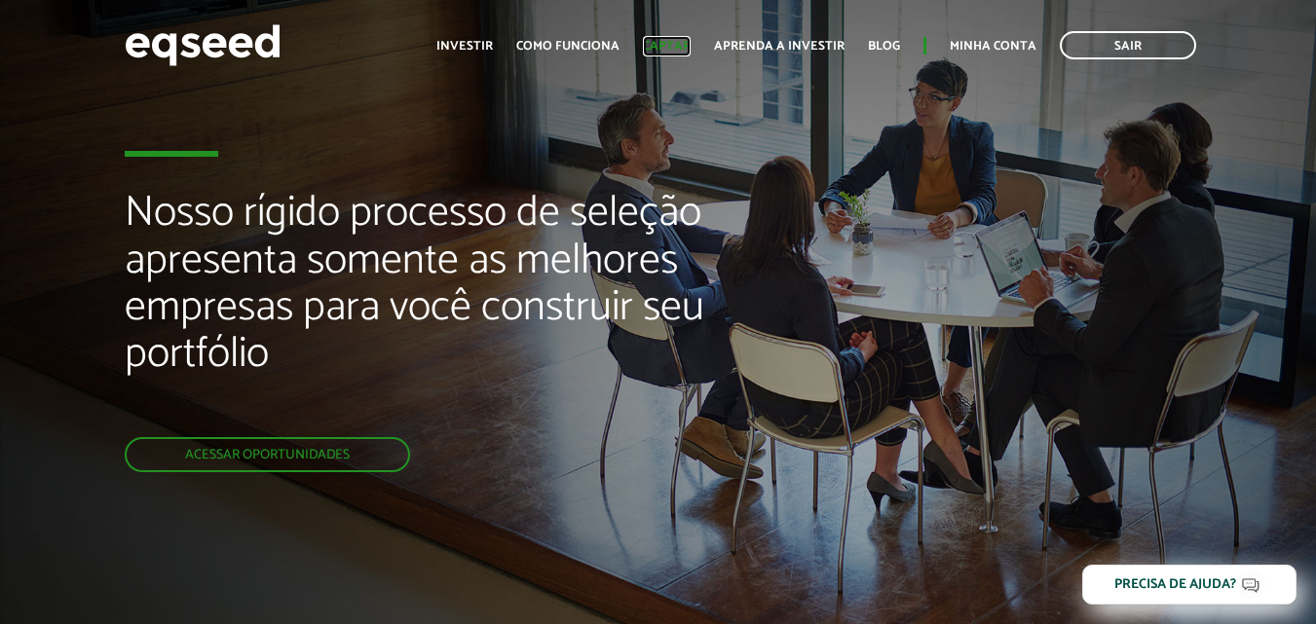
click at [661, 45] on link "Captar" at bounding box center [667, 46] width 48 height 13
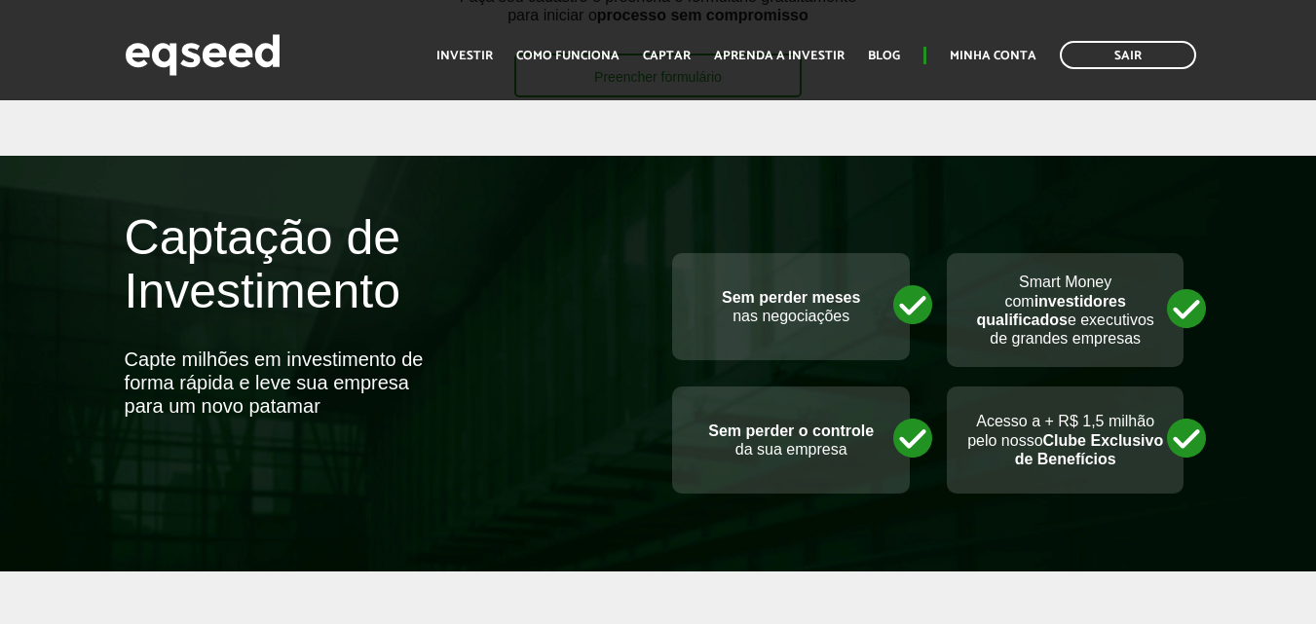
scroll to position [751, 0]
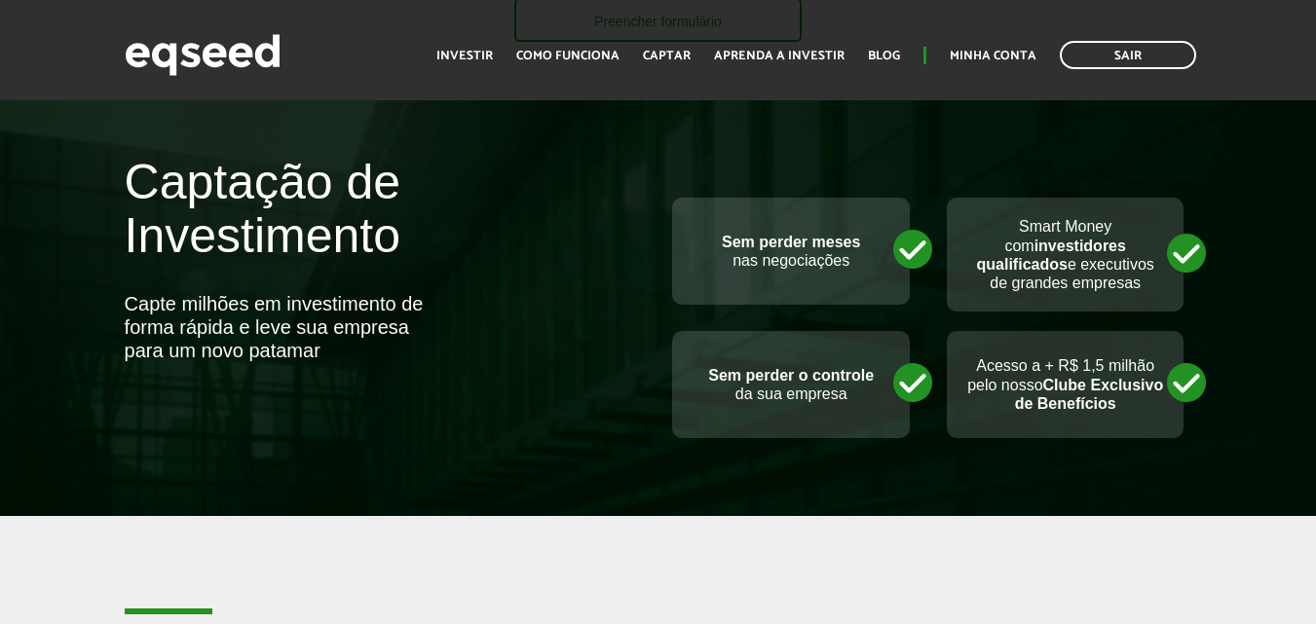
click at [781, 256] on p "Sem perder meses nas negociações" at bounding box center [790, 251] width 198 height 37
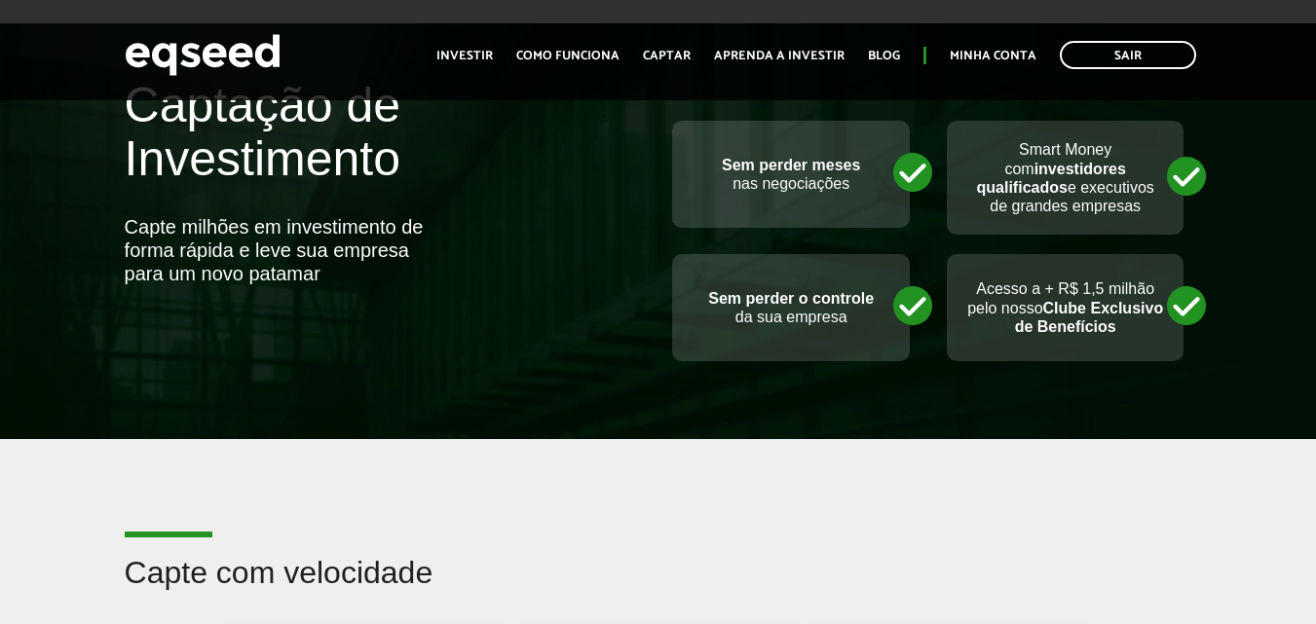
scroll to position [1259, 0]
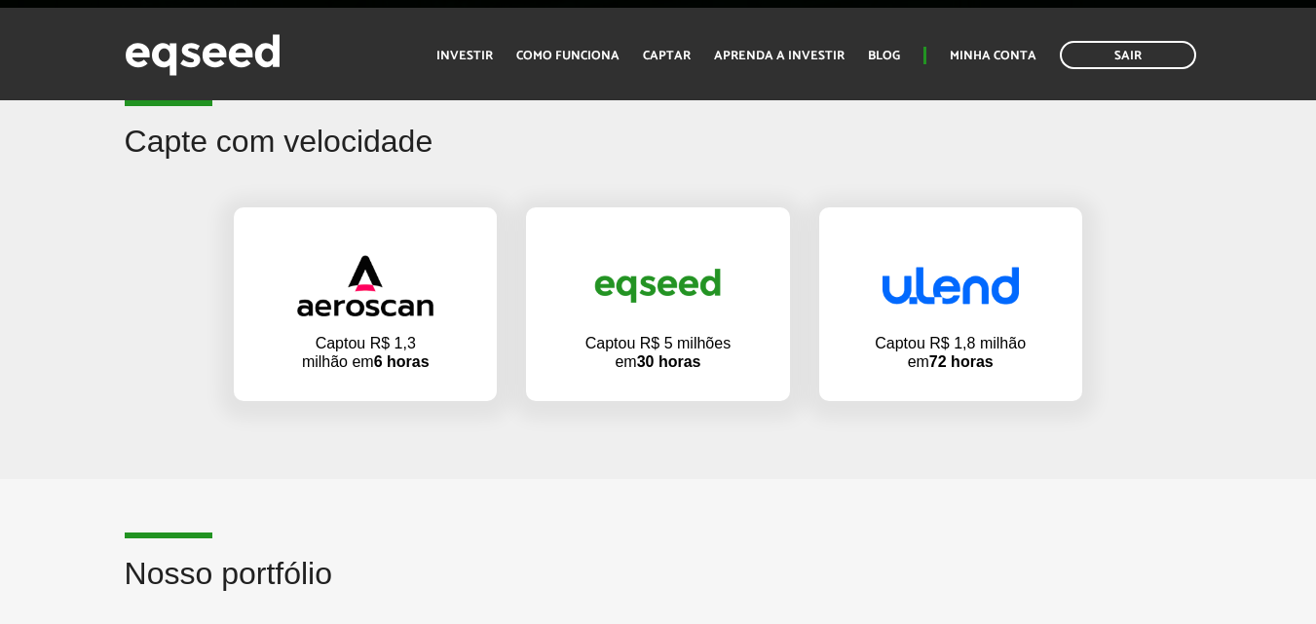
click at [359, 165] on h2 "Capte com velocidade" at bounding box center [658, 156] width 1067 height 63
